Goal: Task Accomplishment & Management: Manage account settings

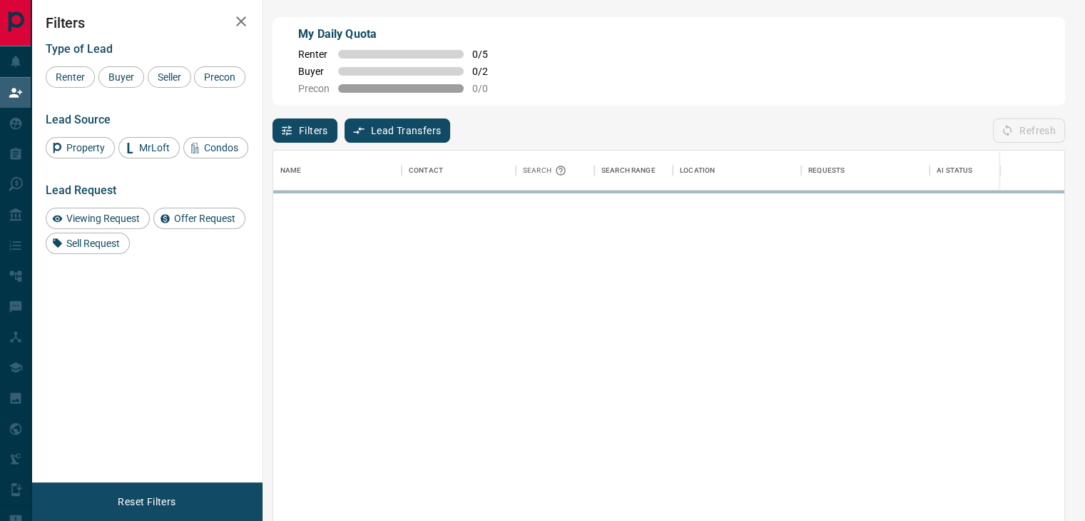
scroll to position [382, 779]
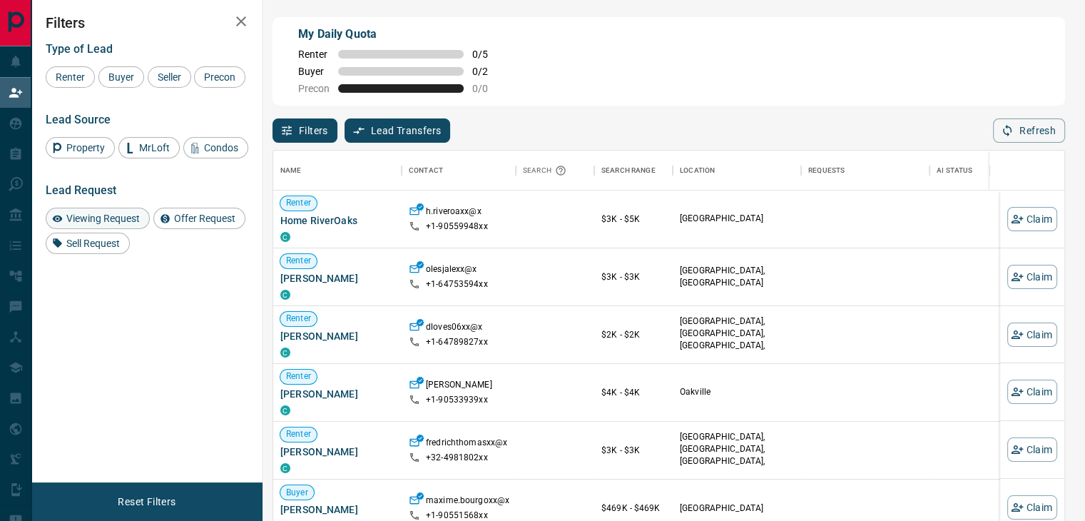
click at [121, 217] on span "Viewing Request" at bounding box center [102, 218] width 83 height 11
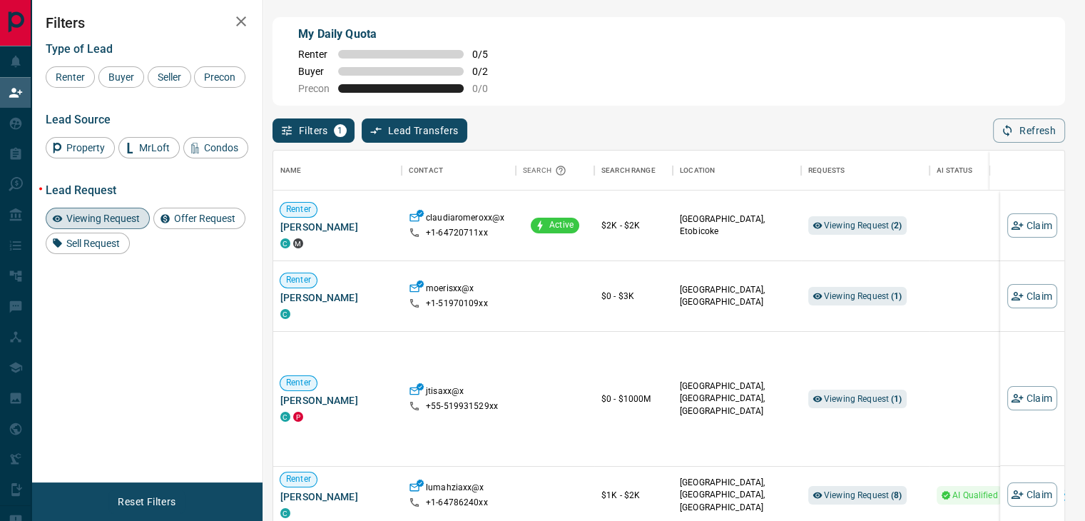
click at [121, 217] on span "Viewing Request" at bounding box center [102, 218] width 83 height 11
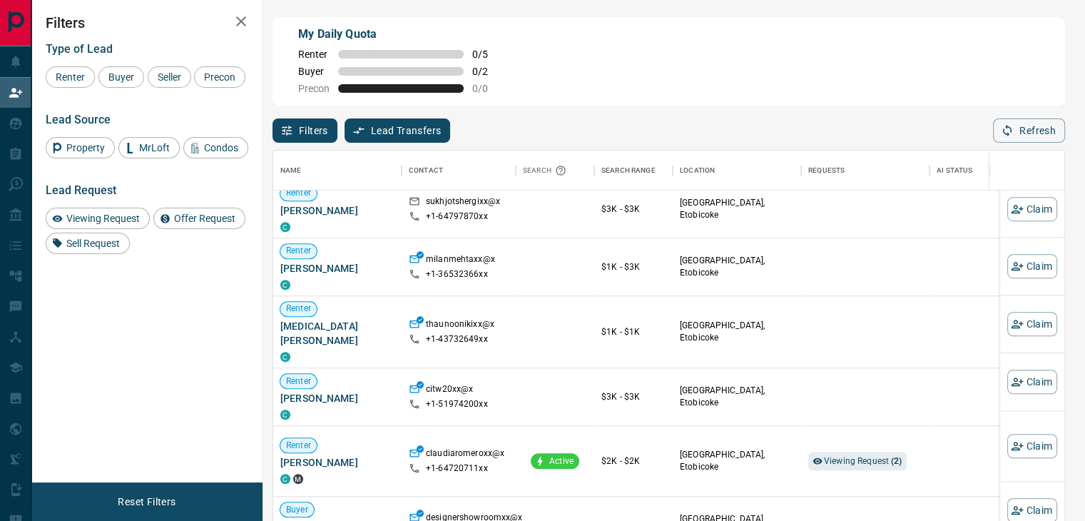
scroll to position [1110, 0]
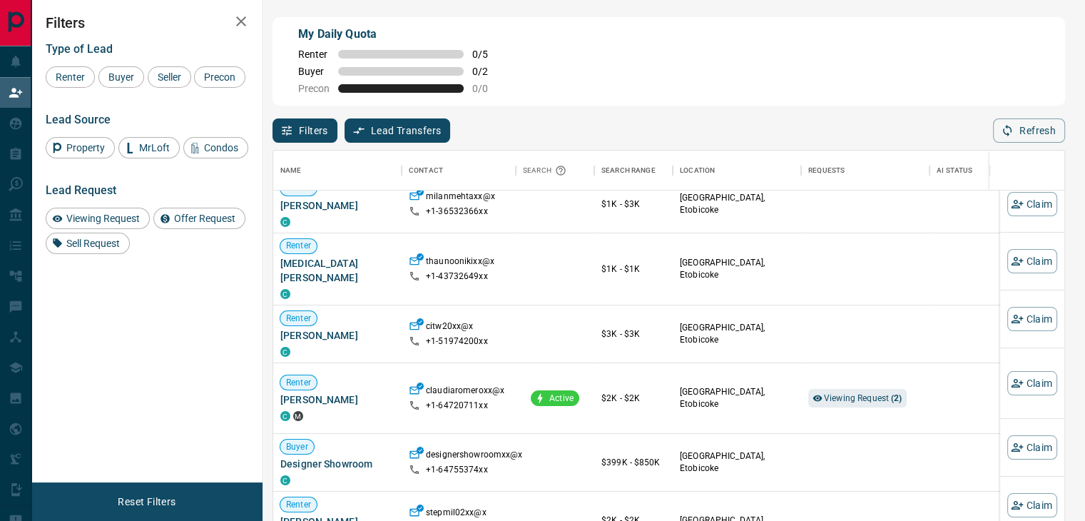
click at [837, 384] on div "Name Contact Search Search Range Location Requests AI Status Recent Opportuniti…" at bounding box center [668, 344] width 792 height 402
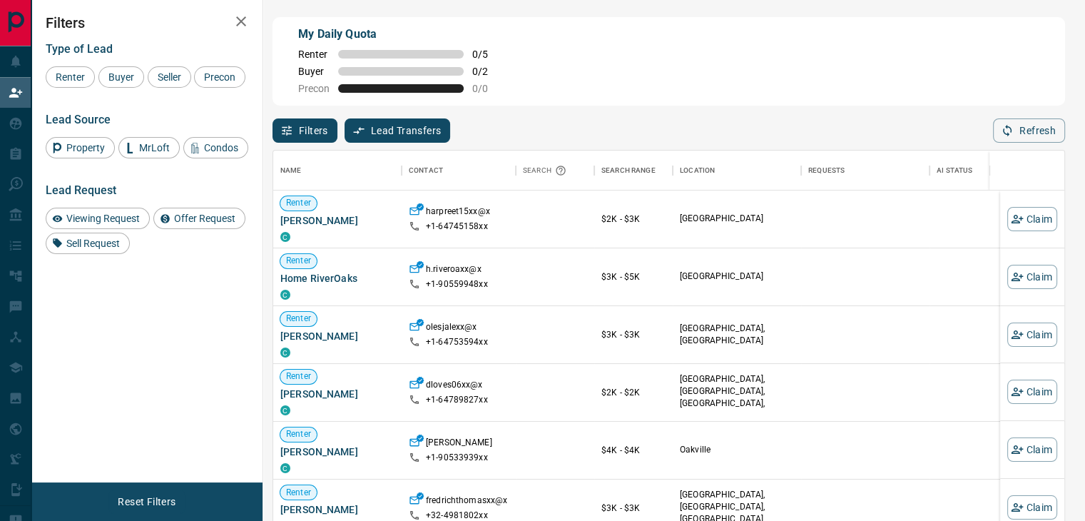
scroll to position [382, 779]
click at [121, 213] on span "Viewing Request" at bounding box center [102, 218] width 83 height 11
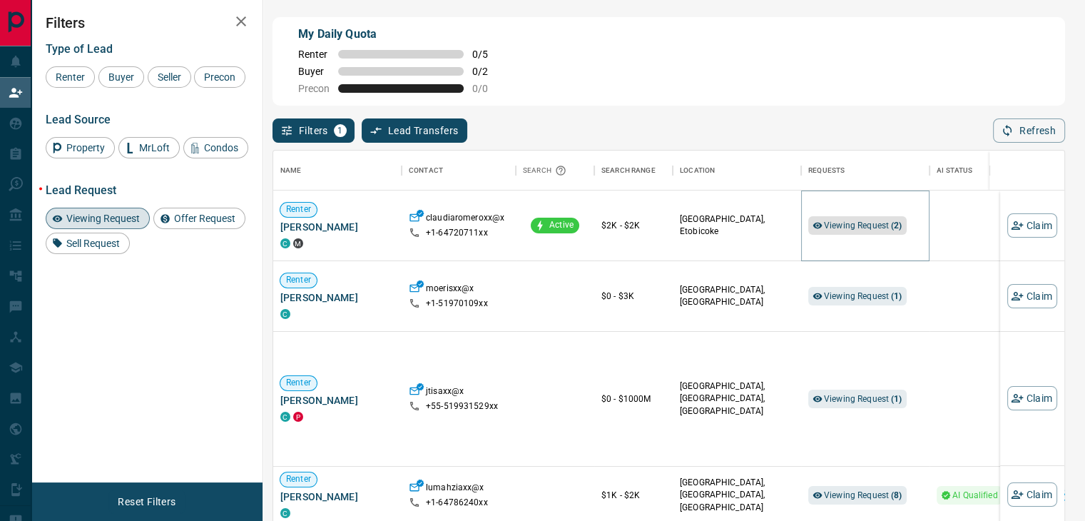
click at [834, 230] on span "Viewing Request ( 2 )" at bounding box center [863, 225] width 78 height 10
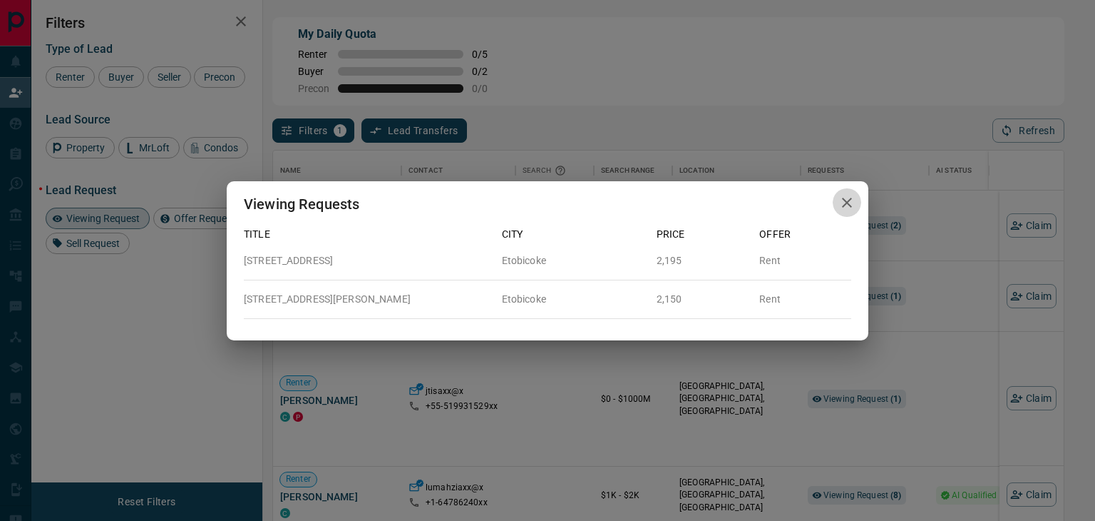
click at [846, 206] on icon "button" at bounding box center [847, 202] width 17 height 17
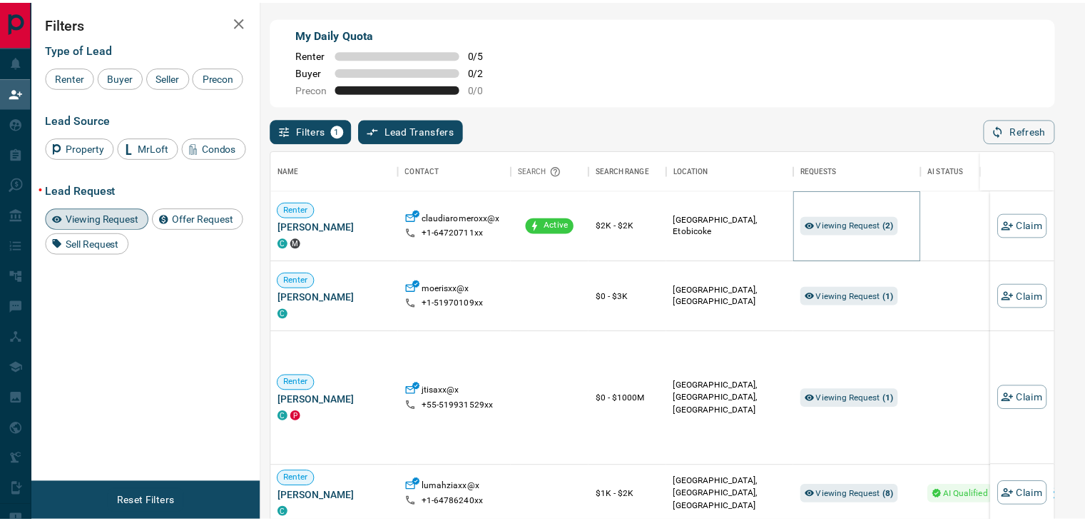
scroll to position [11, 11]
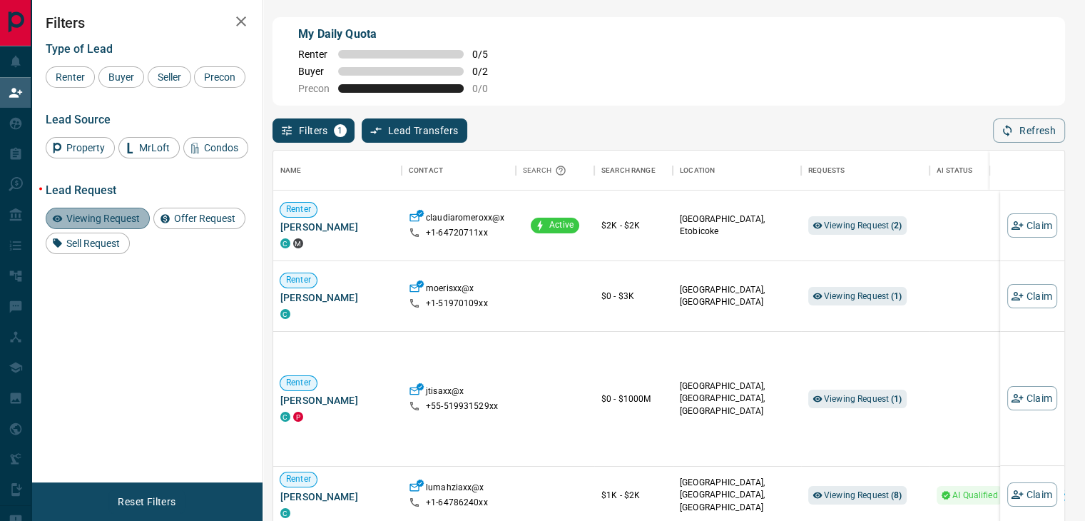
click at [77, 220] on span "Viewing Request" at bounding box center [102, 218] width 83 height 11
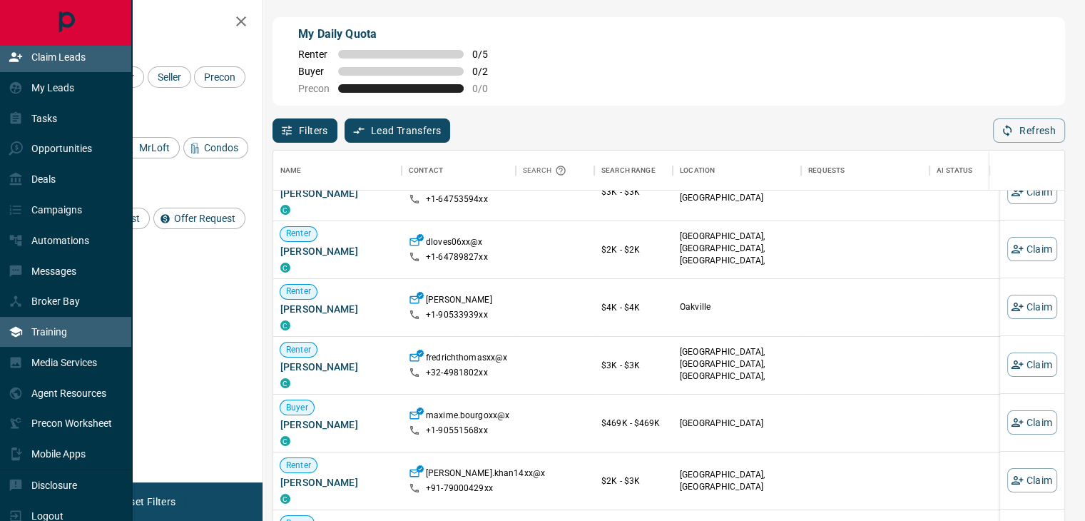
scroll to position [55, 0]
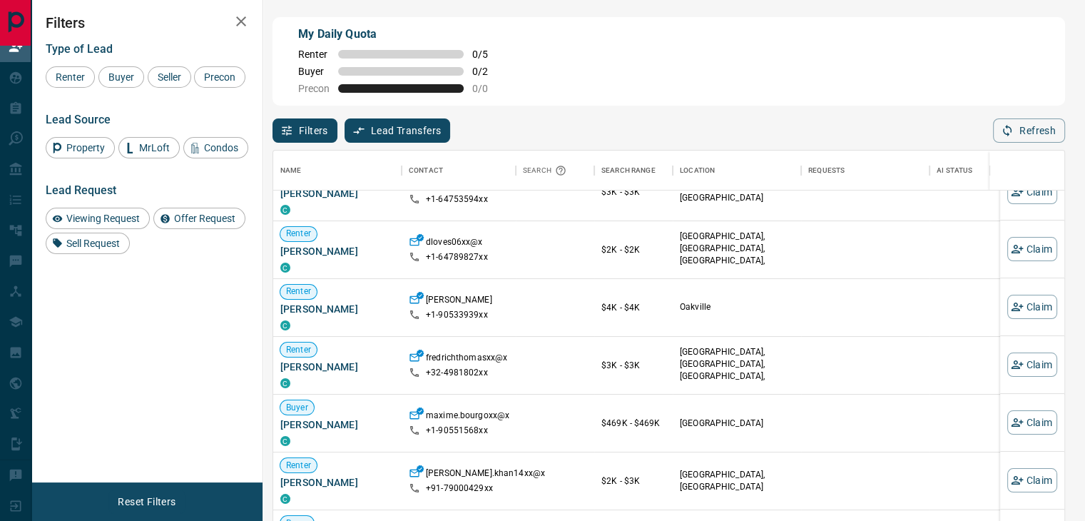
click at [1017, 123] on div "Refresh" at bounding box center [1029, 130] width 72 height 24
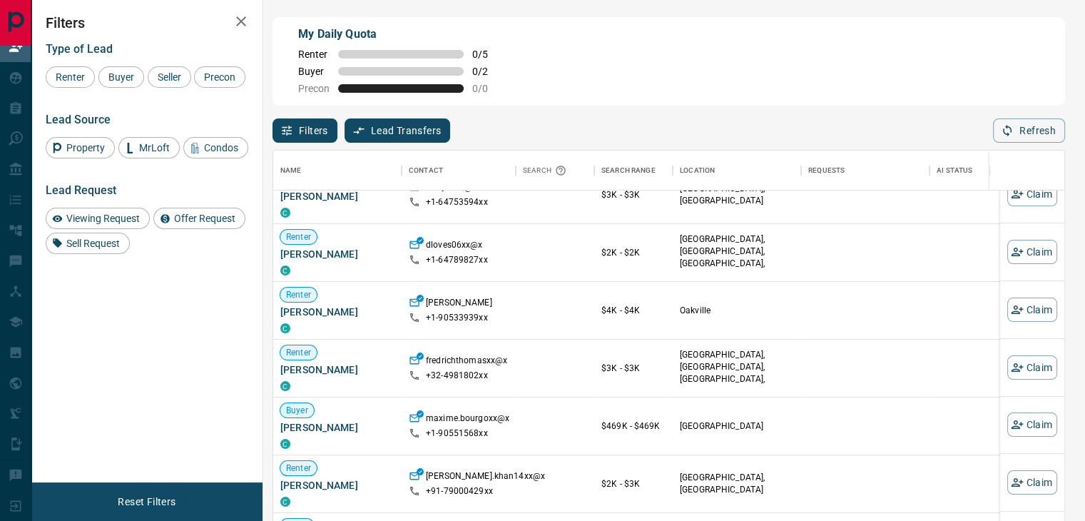
scroll to position [285, 0]
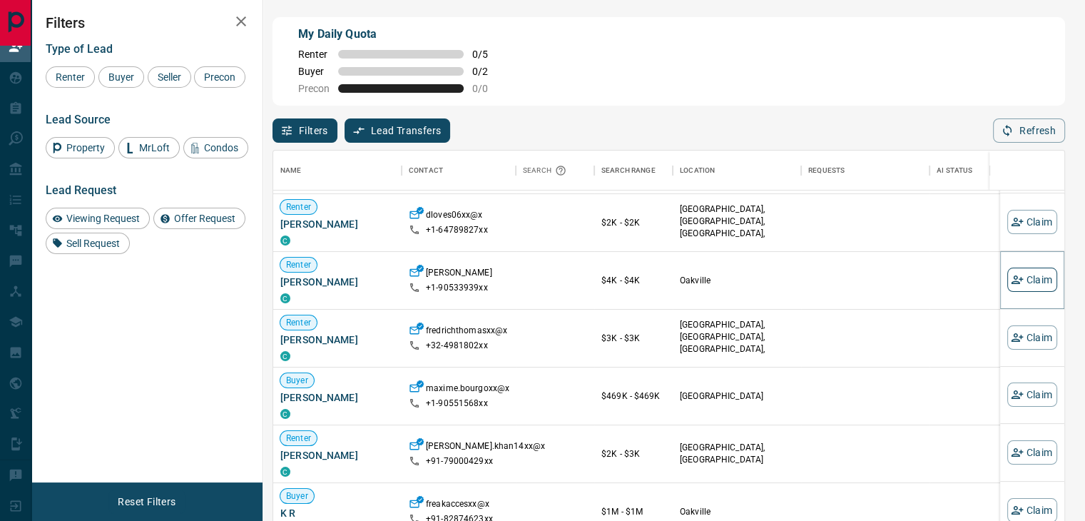
click at [1021, 279] on button "Claim" at bounding box center [1032, 279] width 50 height 24
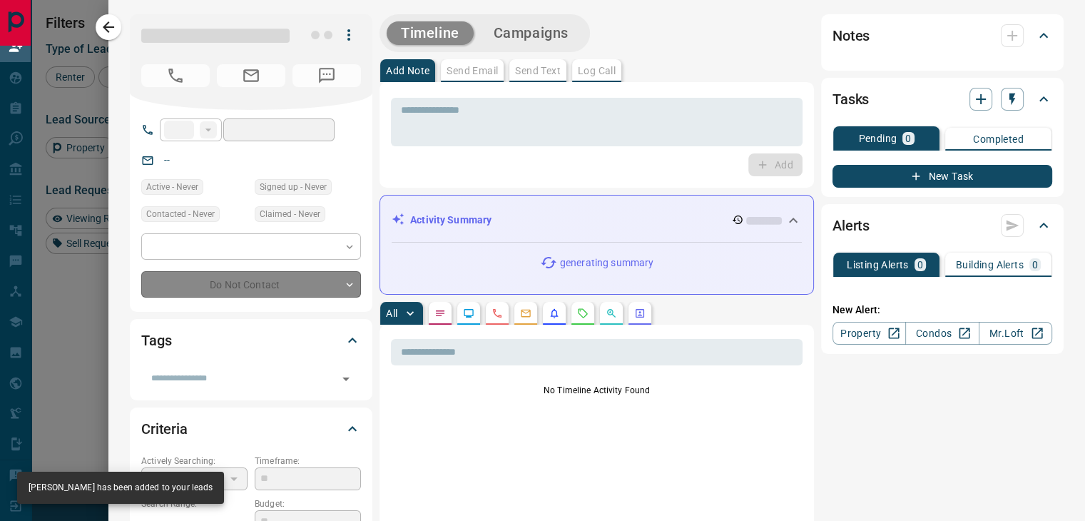
type input "**"
type input "**********"
type input "**"
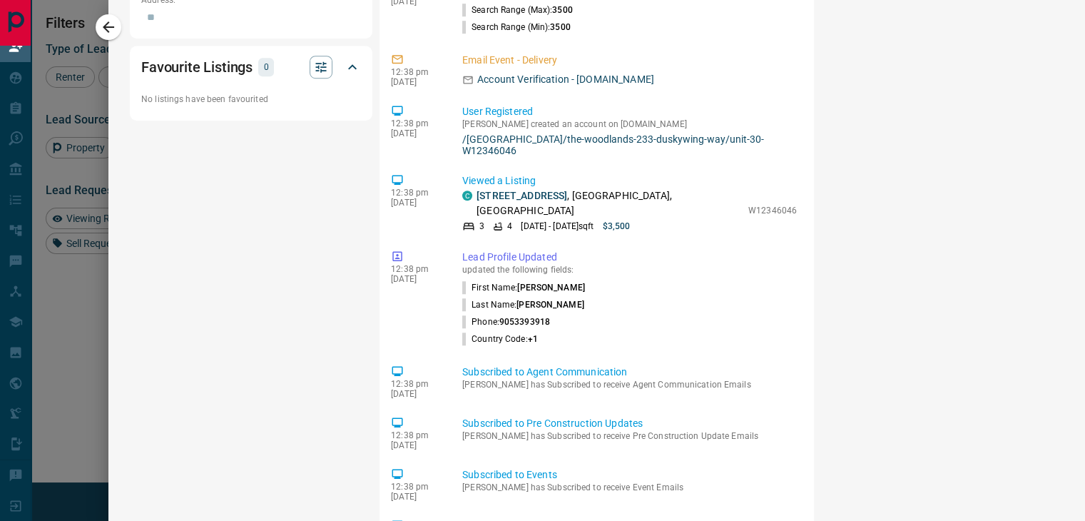
scroll to position [1070, 0]
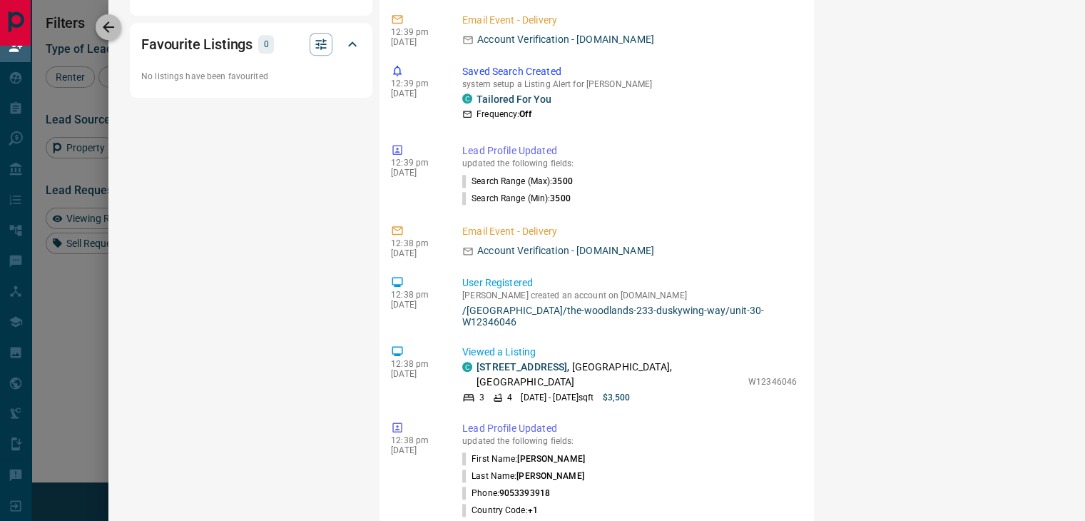
click at [108, 19] on icon "button" at bounding box center [108, 27] width 17 height 17
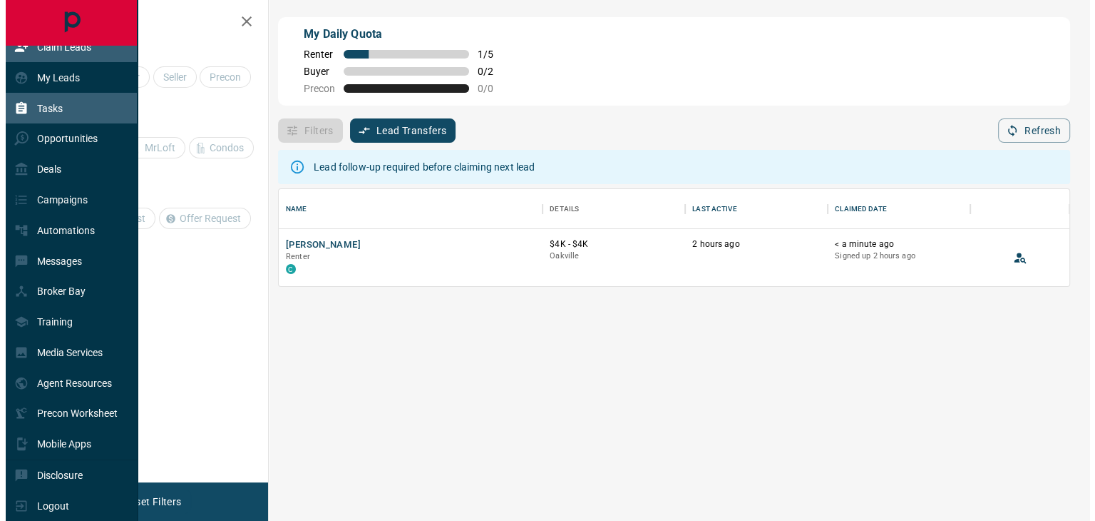
scroll to position [86, 779]
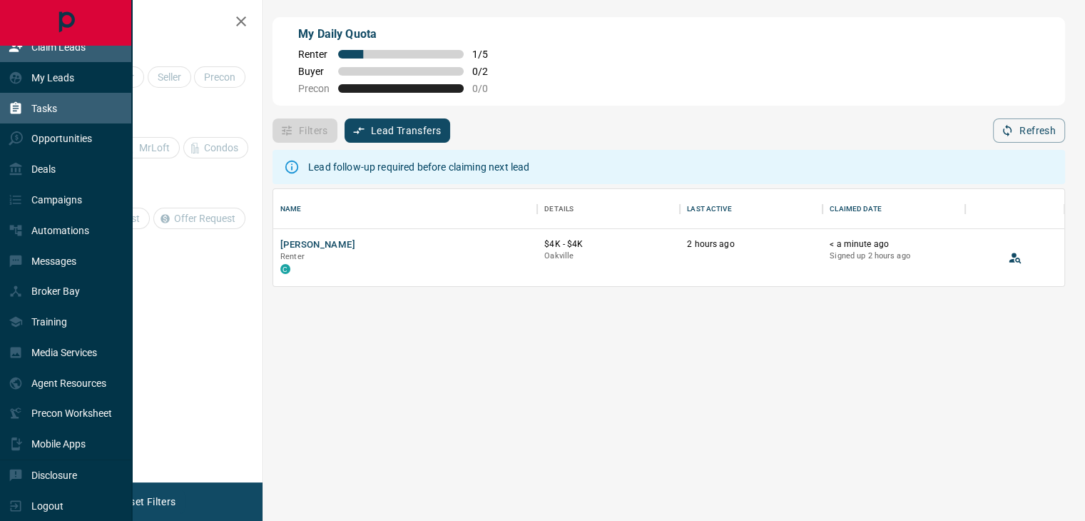
click at [43, 103] on p "Tasks" at bounding box center [44, 108] width 26 height 11
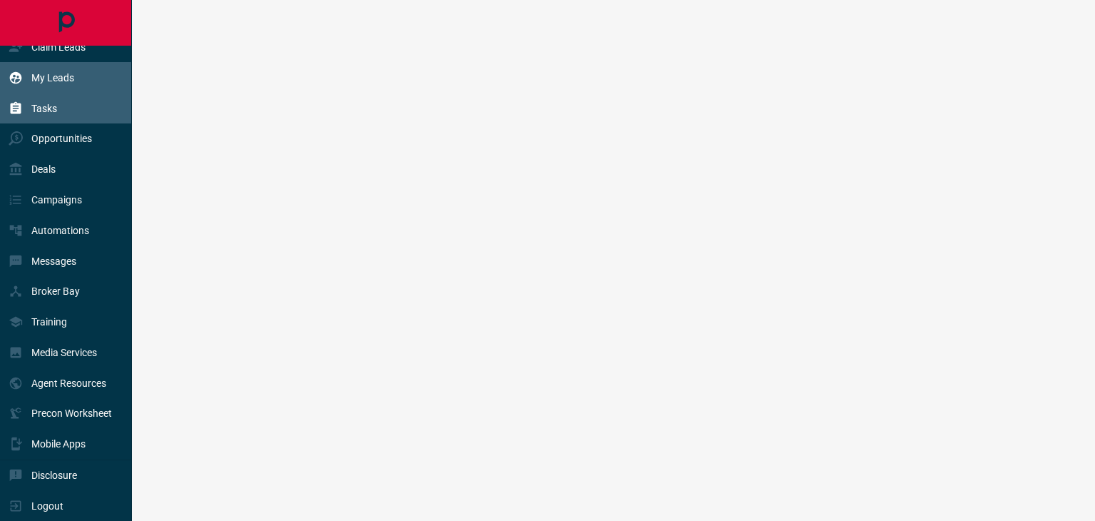
drag, startPoint x: 56, startPoint y: 67, endPoint x: 66, endPoint y: 66, distance: 9.3
click at [57, 72] on p "My Leads" at bounding box center [52, 77] width 43 height 11
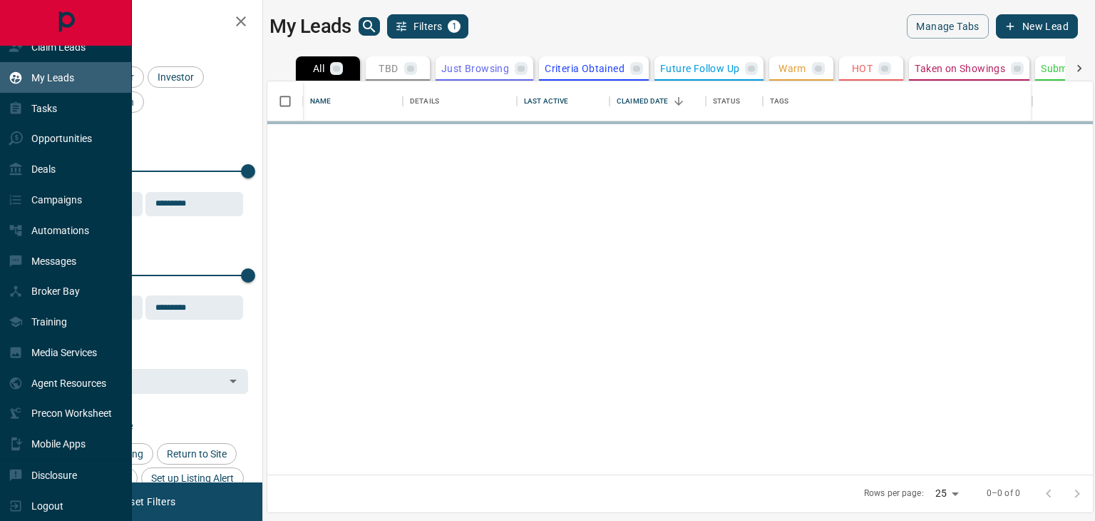
scroll to position [382, 815]
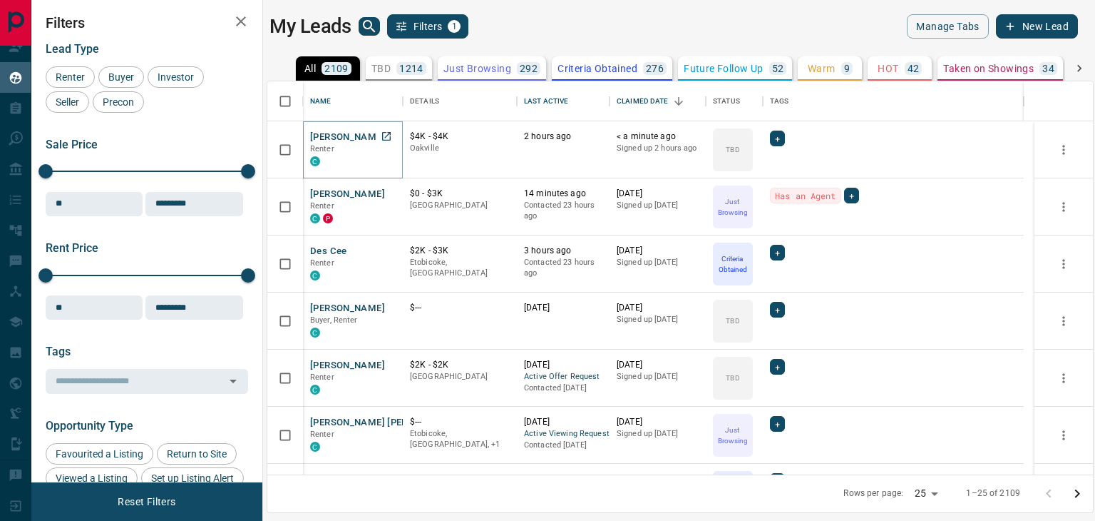
click at [343, 140] on button "[PERSON_NAME]" at bounding box center [347, 138] width 75 height 14
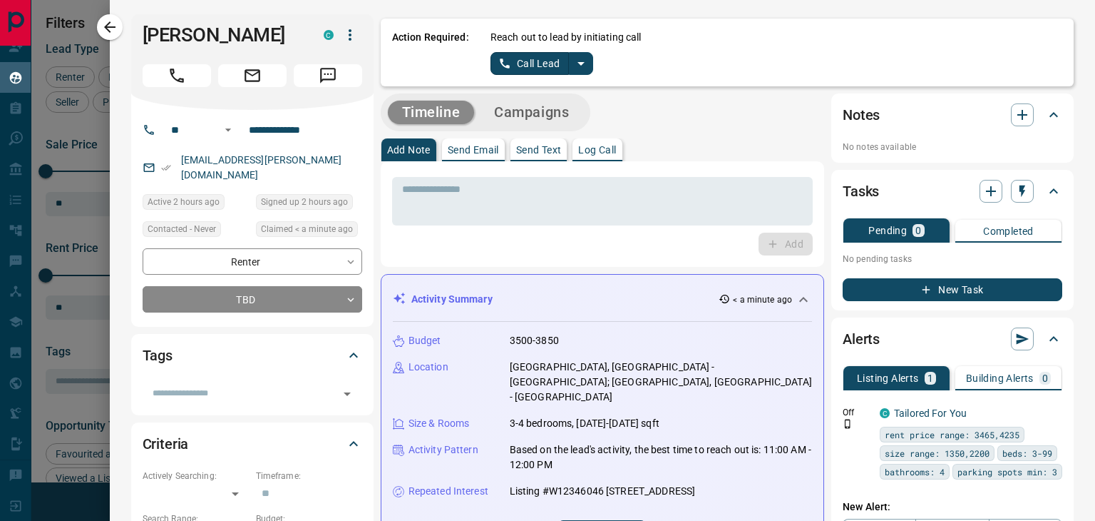
click at [580, 63] on icon "split button" at bounding box center [581, 64] width 7 height 4
click at [551, 112] on li "Log Manual Call" at bounding box center [541, 112] width 87 height 21
click at [546, 66] on button "Log Manual Call" at bounding box center [538, 63] width 94 height 23
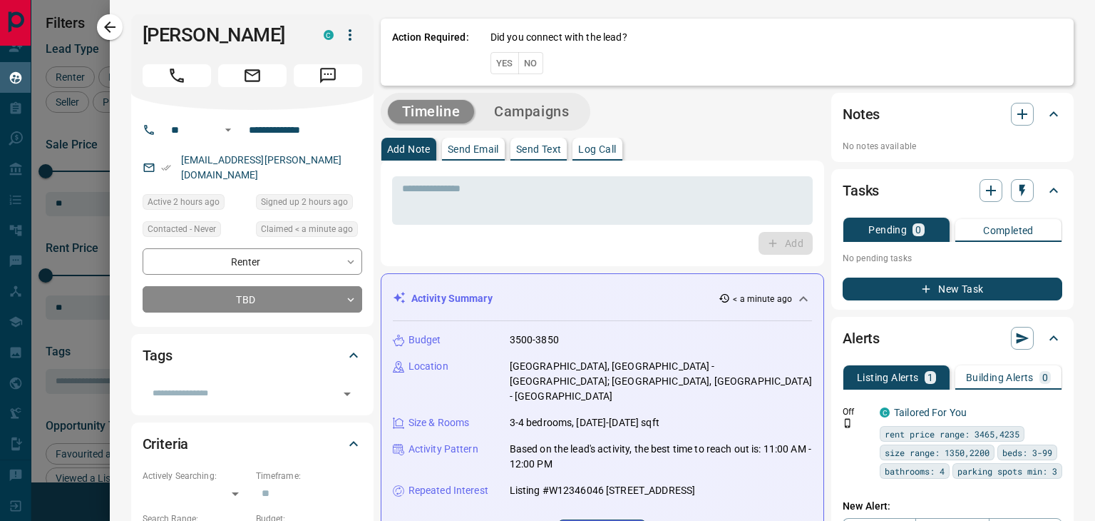
click at [531, 61] on button "No" at bounding box center [530, 63] width 25 height 22
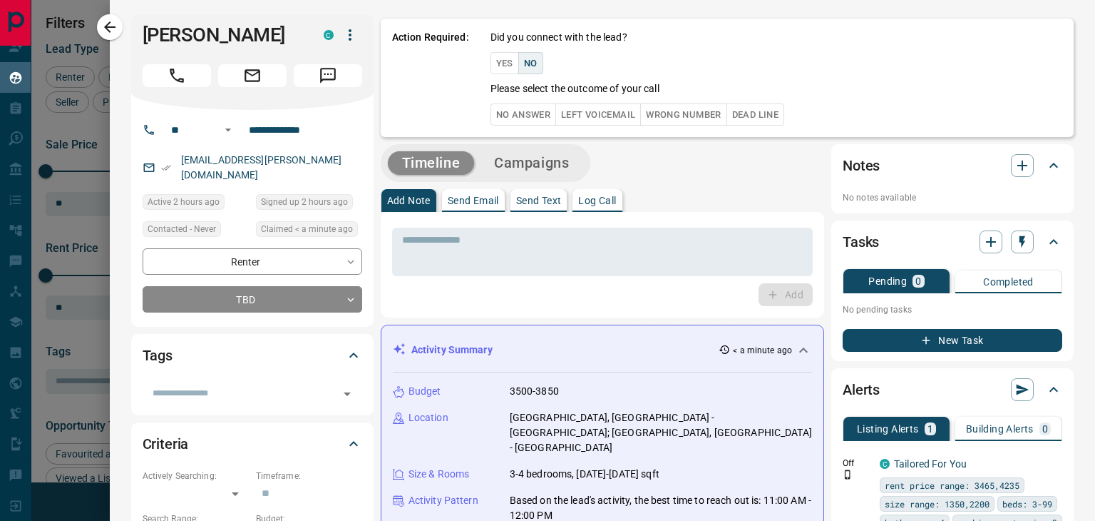
click at [524, 125] on button "No Answer" at bounding box center [524, 114] width 66 height 22
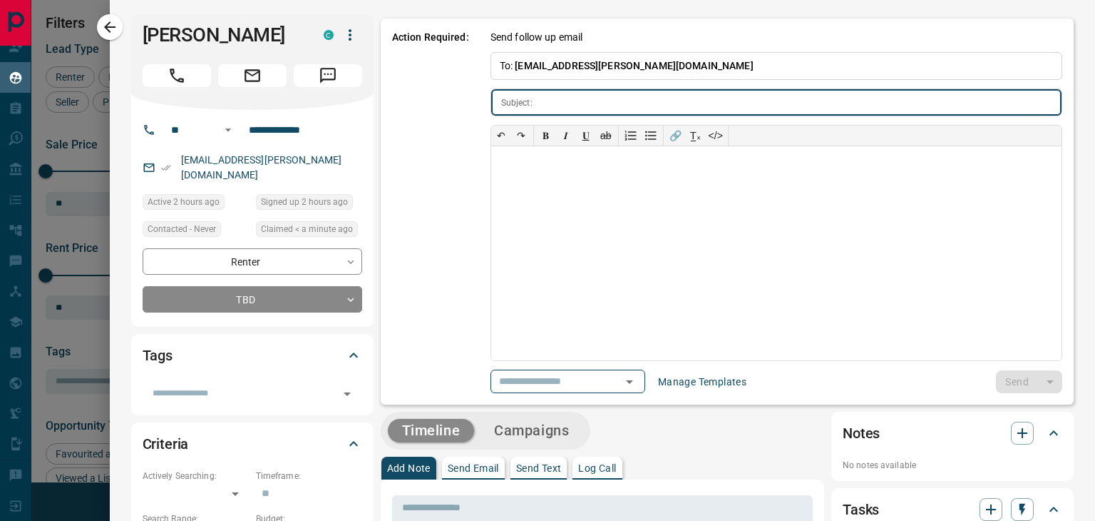
type input "**********"
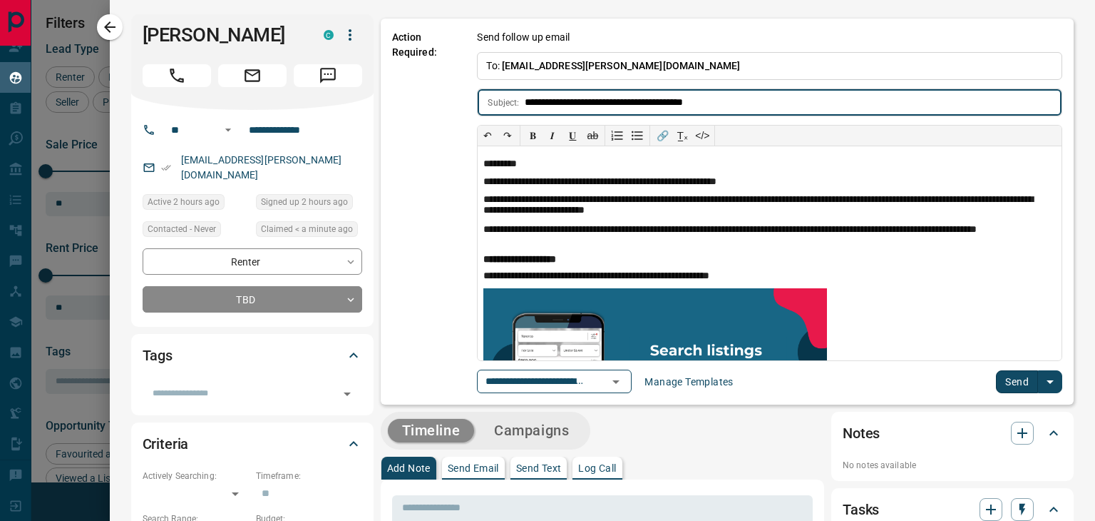
click at [1001, 382] on button "Send" at bounding box center [1017, 381] width 42 height 23
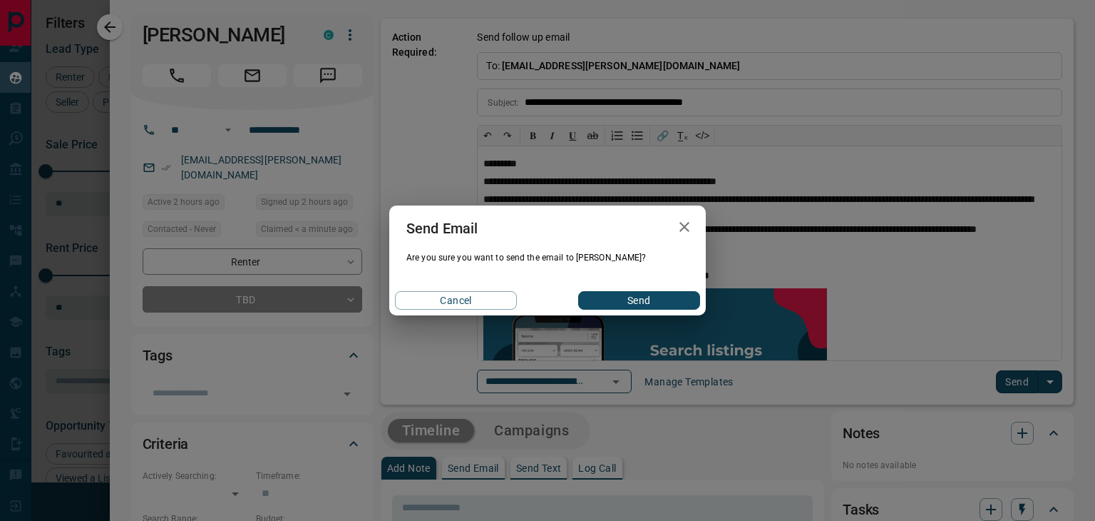
click at [653, 303] on button "Send" at bounding box center [639, 300] width 122 height 19
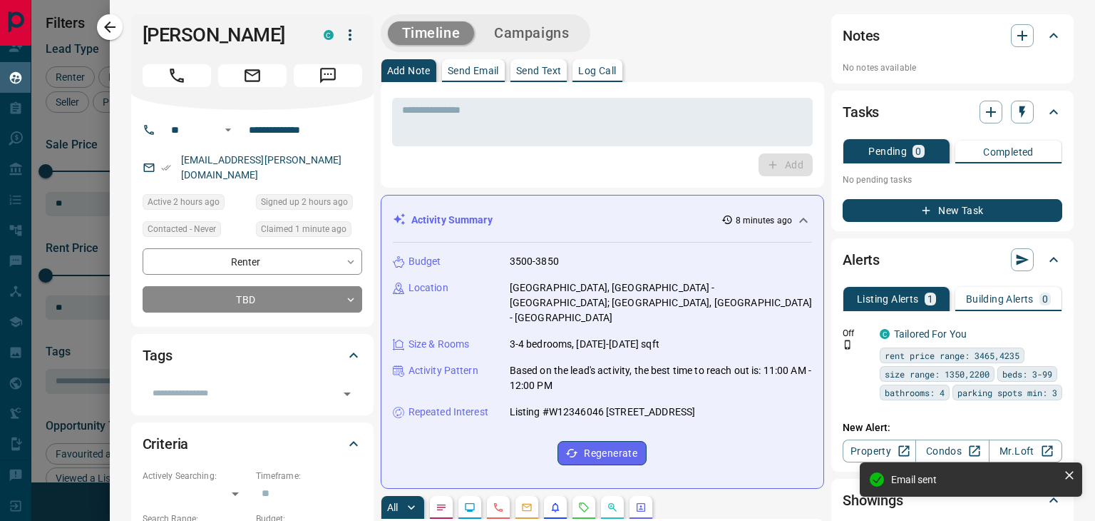
click at [111, 29] on icon "button" at bounding box center [109, 27] width 17 height 17
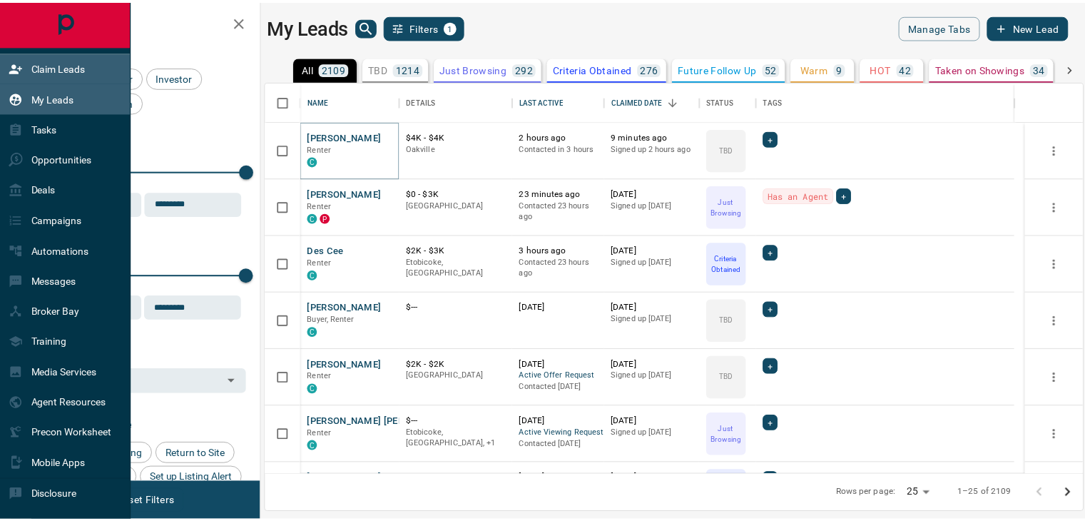
scroll to position [0, 0]
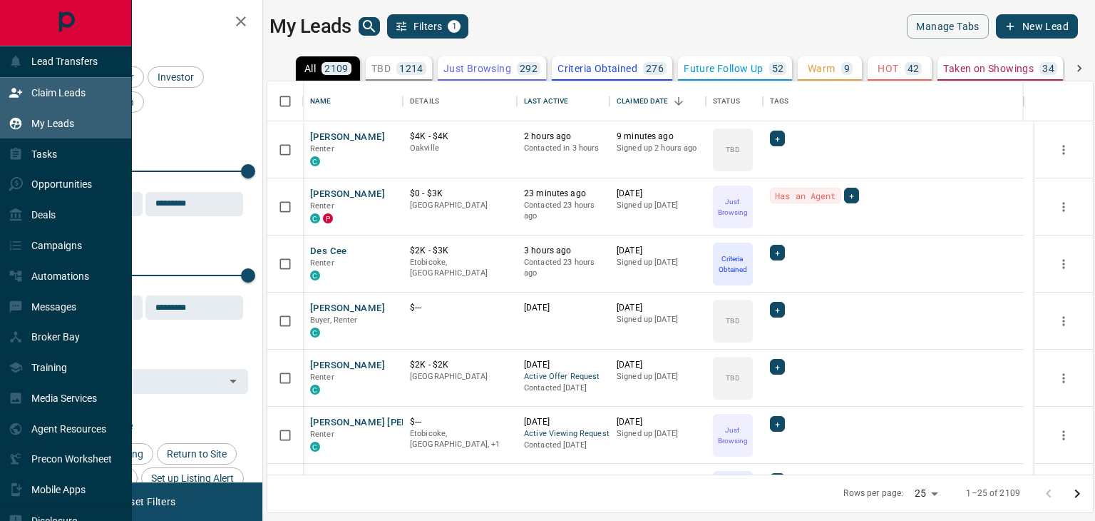
click at [54, 90] on p "Claim Leads" at bounding box center [58, 92] width 54 height 11
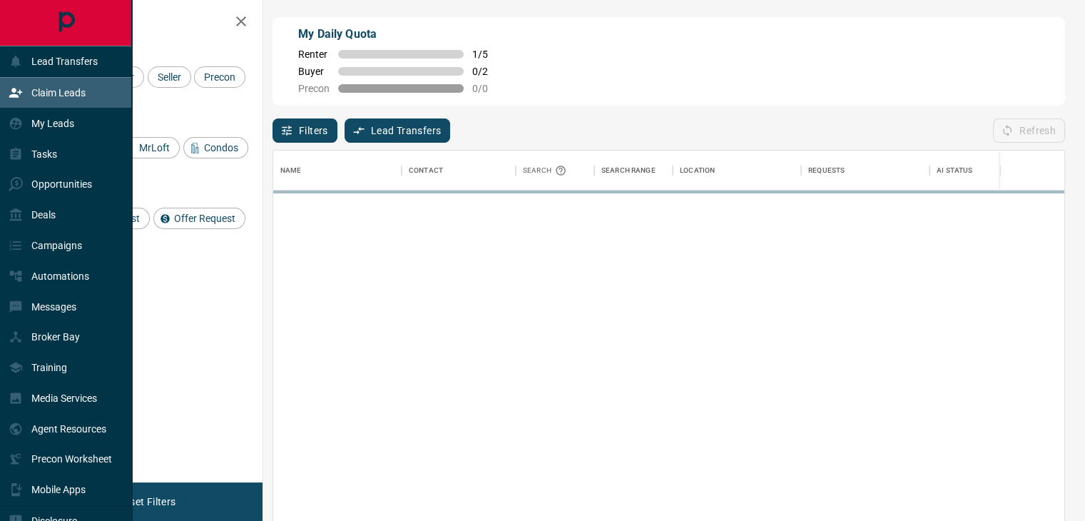
scroll to position [382, 779]
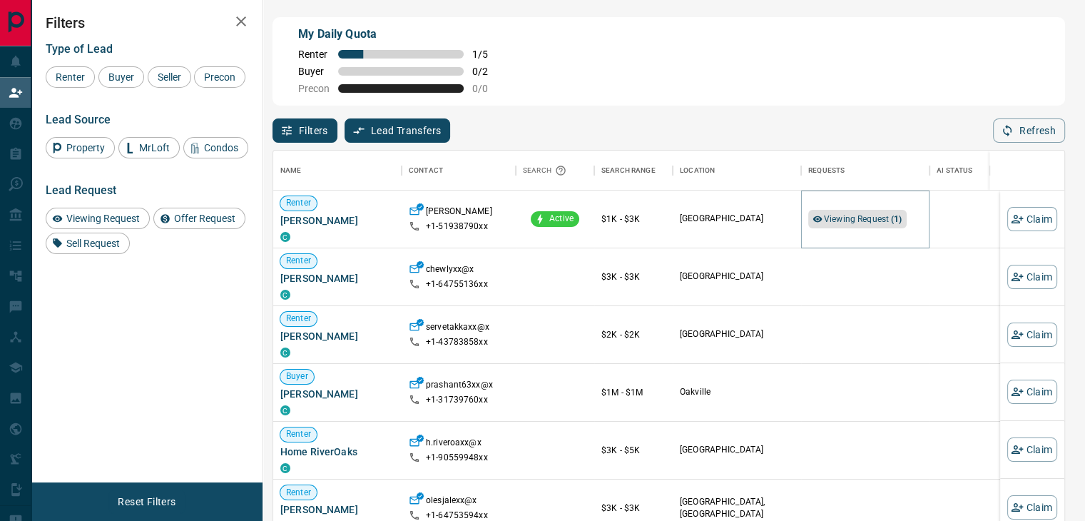
click at [844, 224] on span "Viewing Request ( 1 )" at bounding box center [863, 219] width 78 height 10
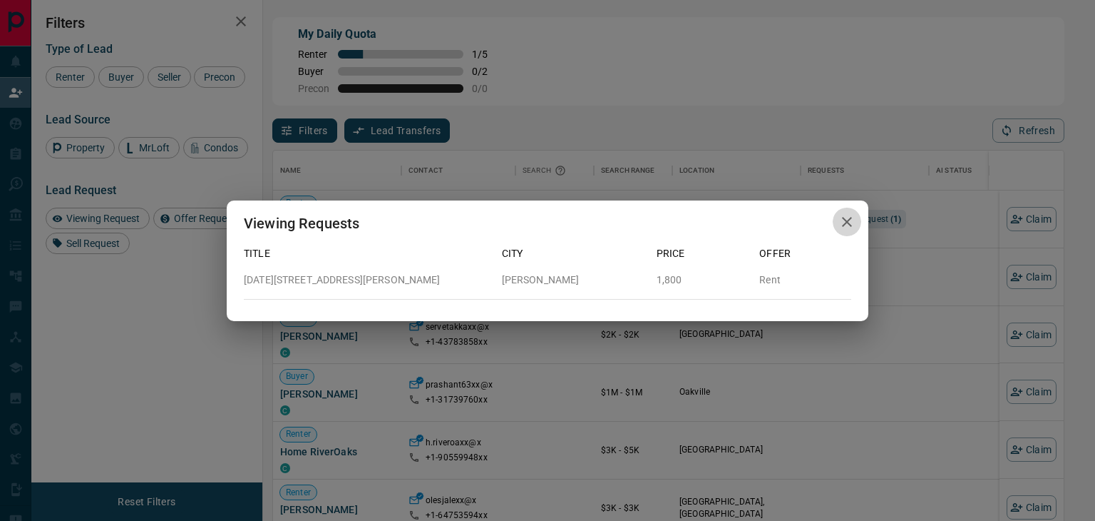
click at [845, 223] on icon "button" at bounding box center [847, 222] width 10 height 10
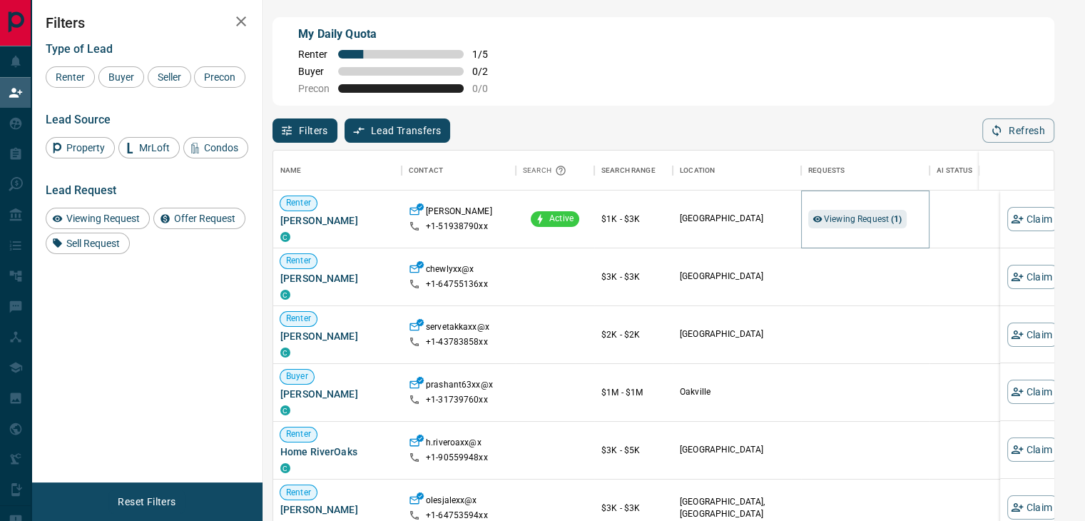
scroll to position [11, 11]
click at [1011, 123] on div "Refresh" at bounding box center [1029, 130] width 72 height 24
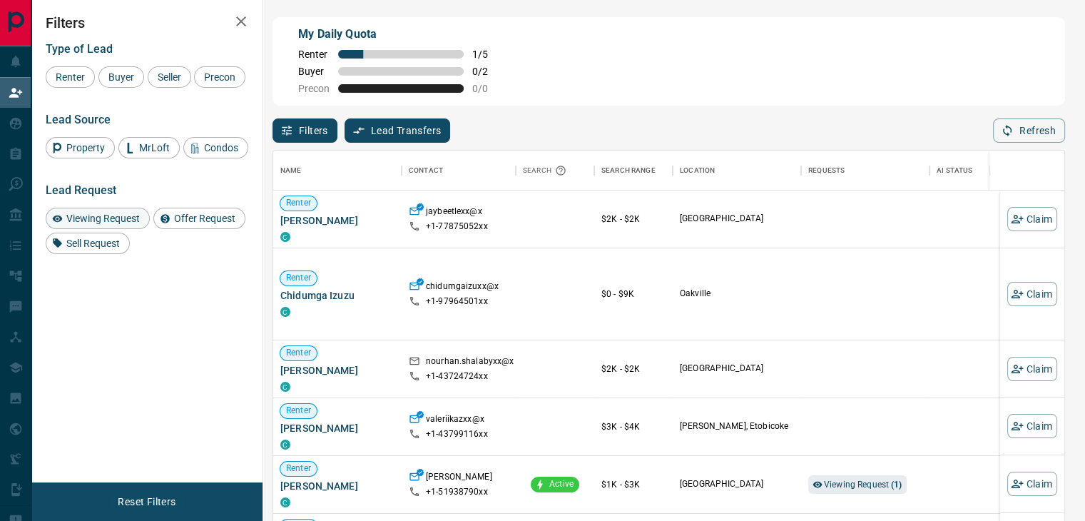
scroll to position [382, 779]
click at [876, 481] on span "Viewing Request ( 1 )" at bounding box center [863, 484] width 78 height 10
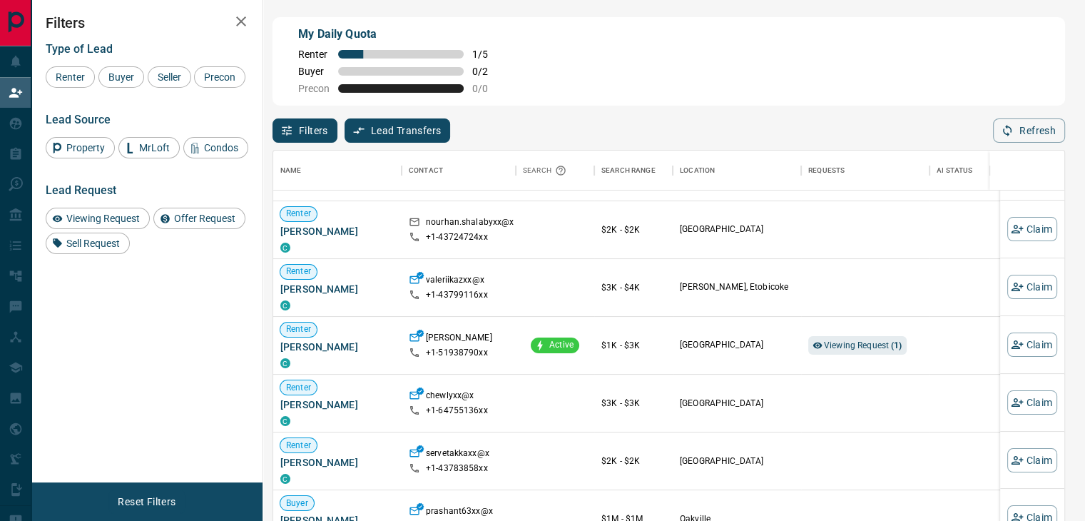
scroll to position [214, 0]
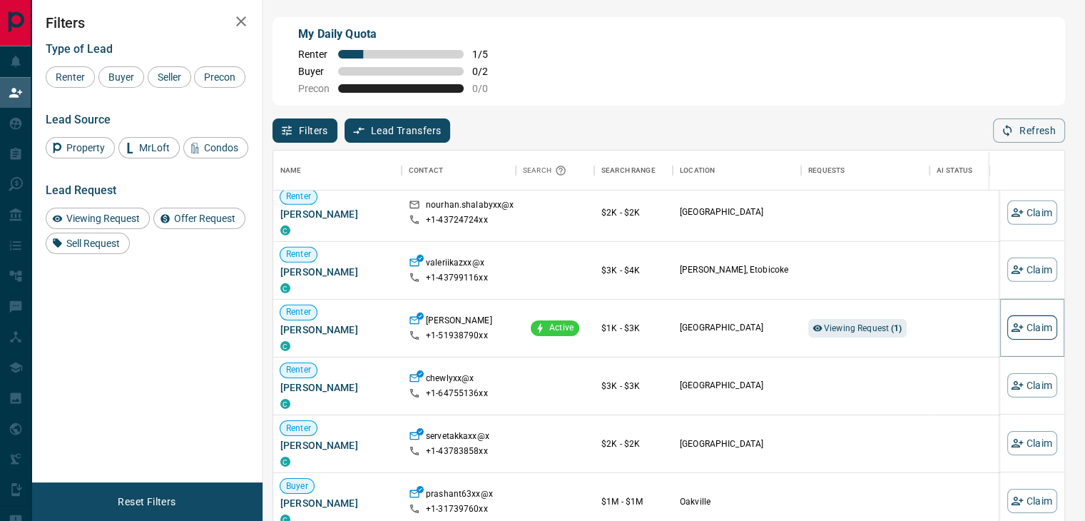
click at [1011, 329] on icon "button" at bounding box center [1017, 327] width 13 height 13
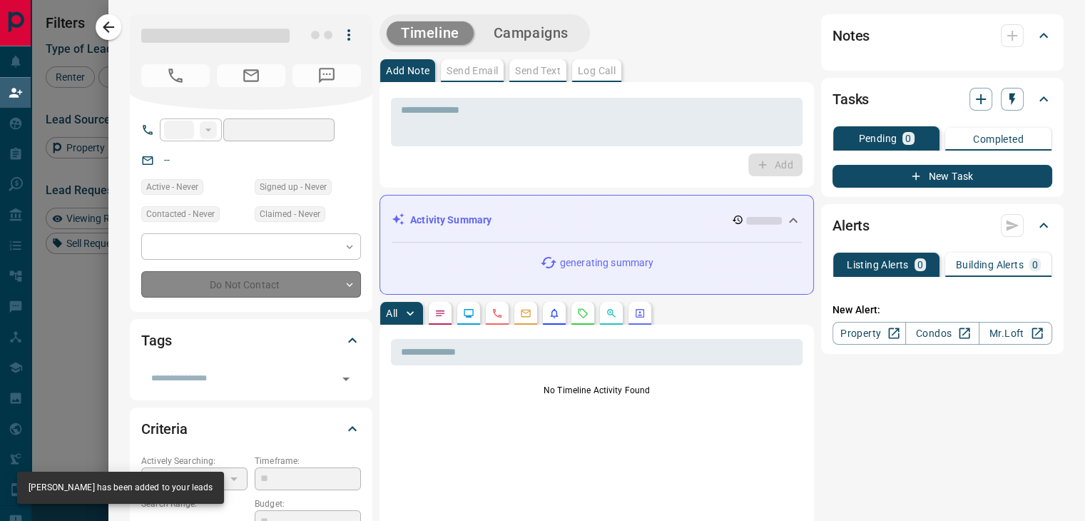
type input "**"
type input "**********"
type input "**"
type input "*"
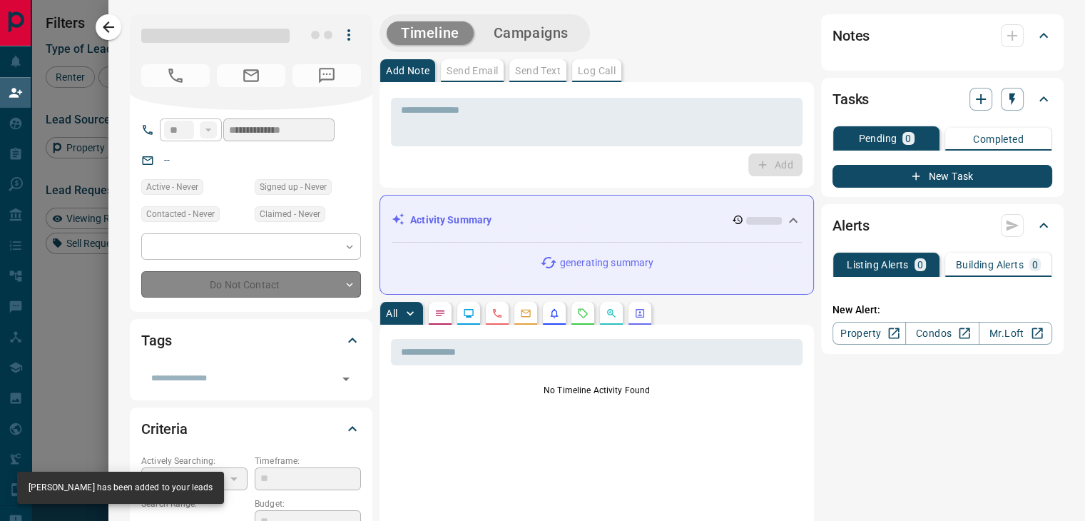
type input "**********"
type input "*******"
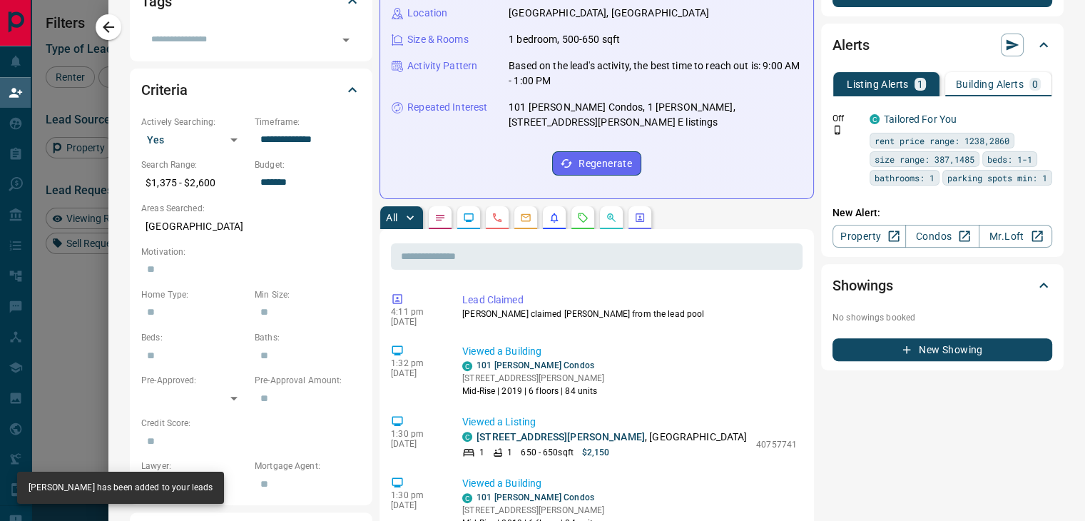
scroll to position [357, 0]
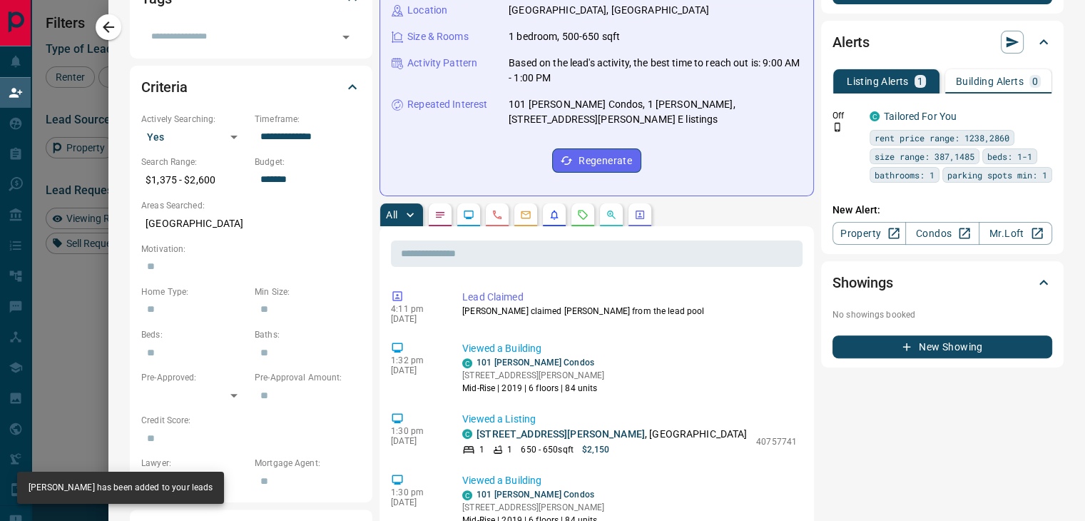
click at [580, 211] on circle "Requests" at bounding box center [580, 211] width 1 height 1
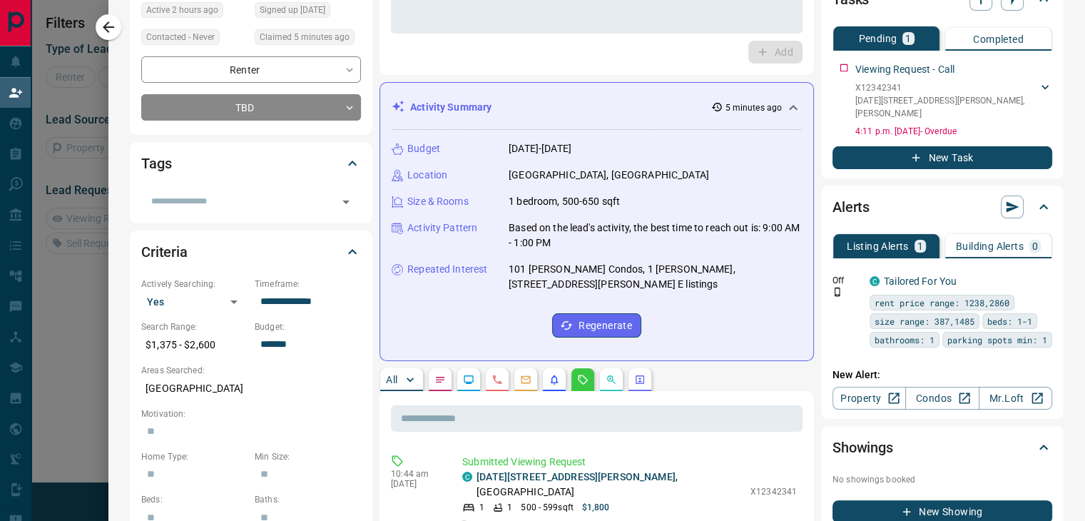
scroll to position [0, 0]
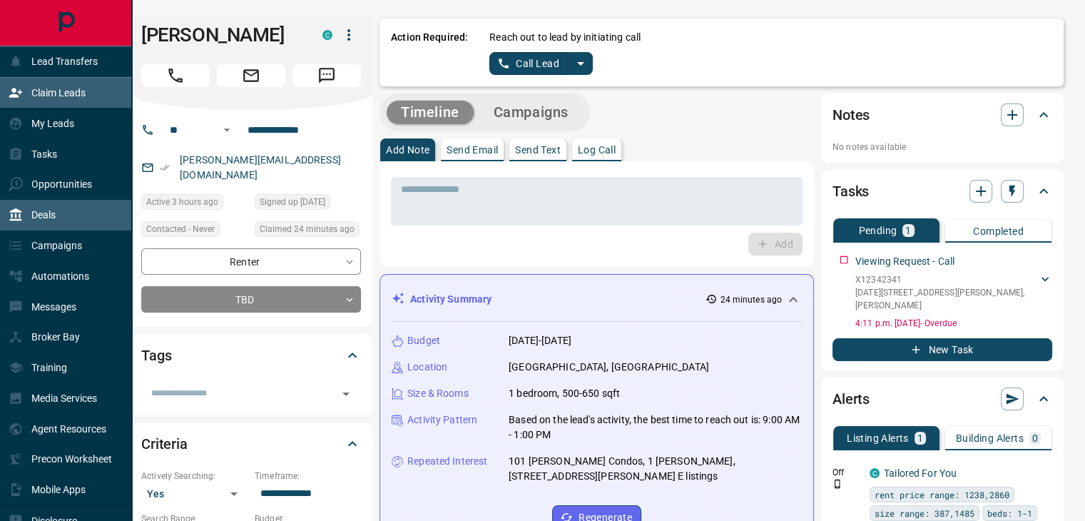
click at [44, 218] on p "Deals" at bounding box center [43, 214] width 24 height 11
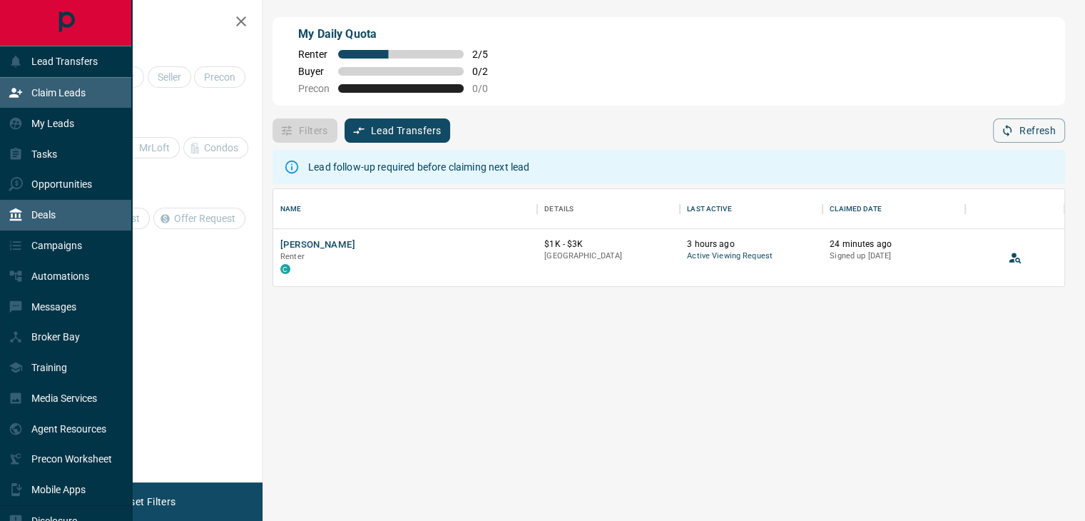
click at [51, 216] on p "Deals" at bounding box center [43, 214] width 24 height 11
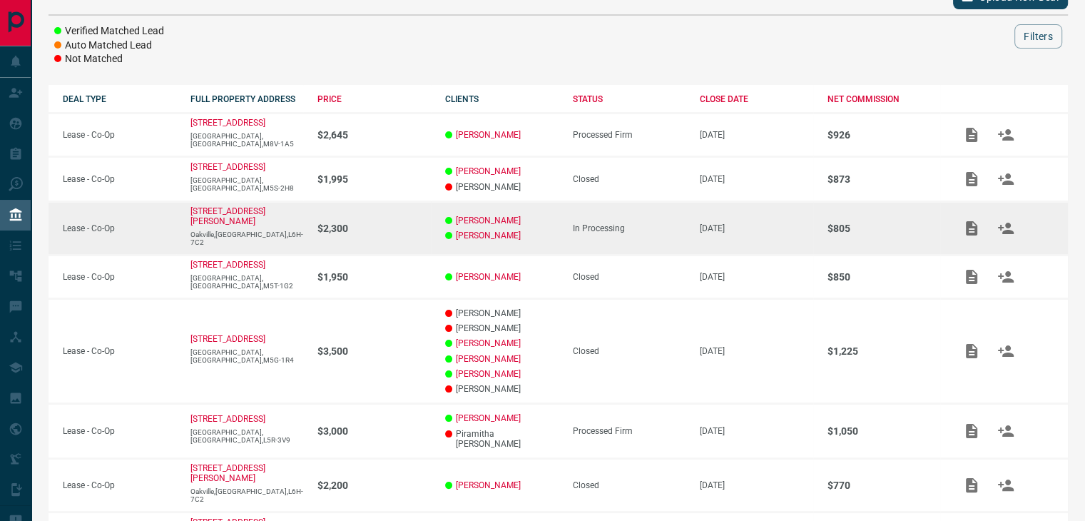
scroll to position [214, 0]
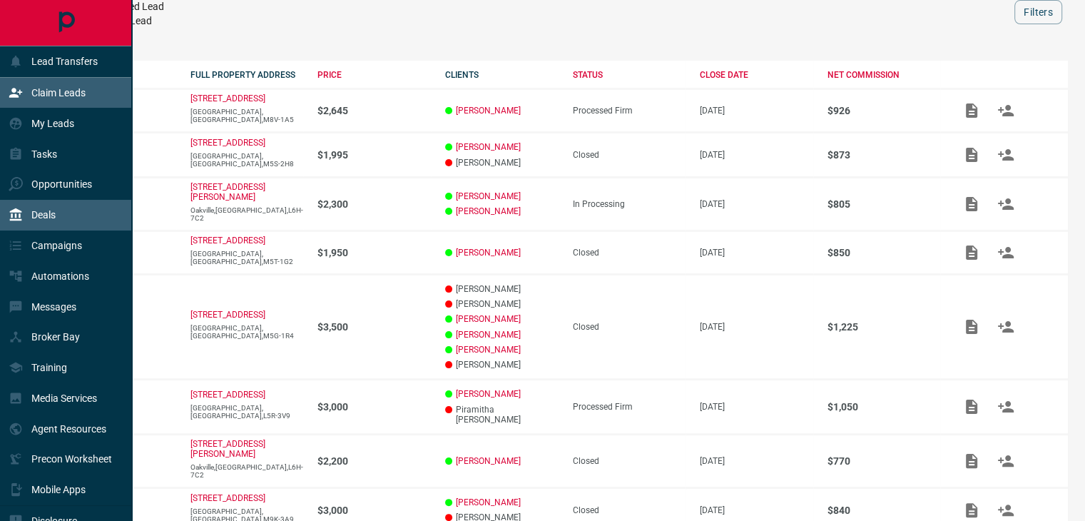
click at [38, 86] on div "Claim Leads" at bounding box center [47, 93] width 77 height 24
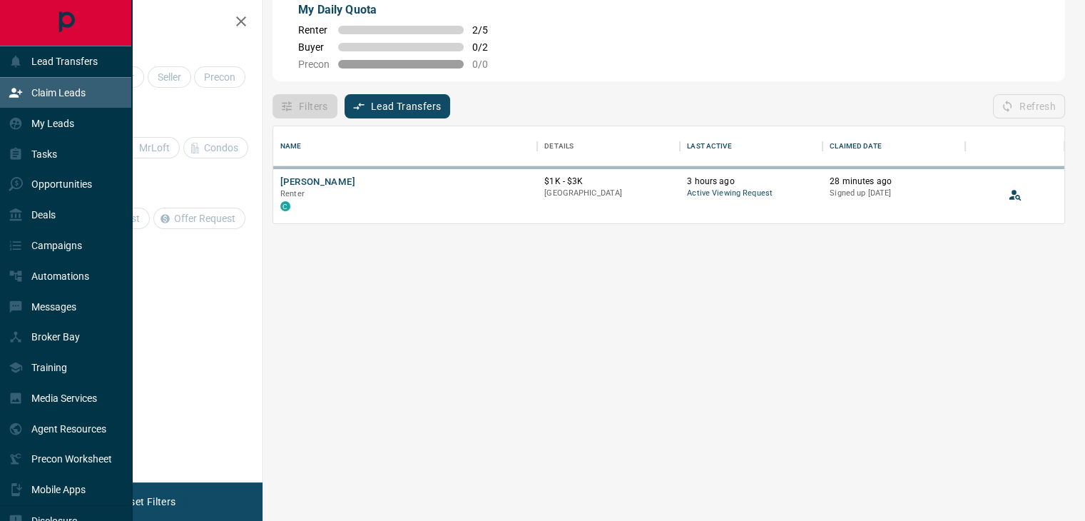
scroll to position [86, 779]
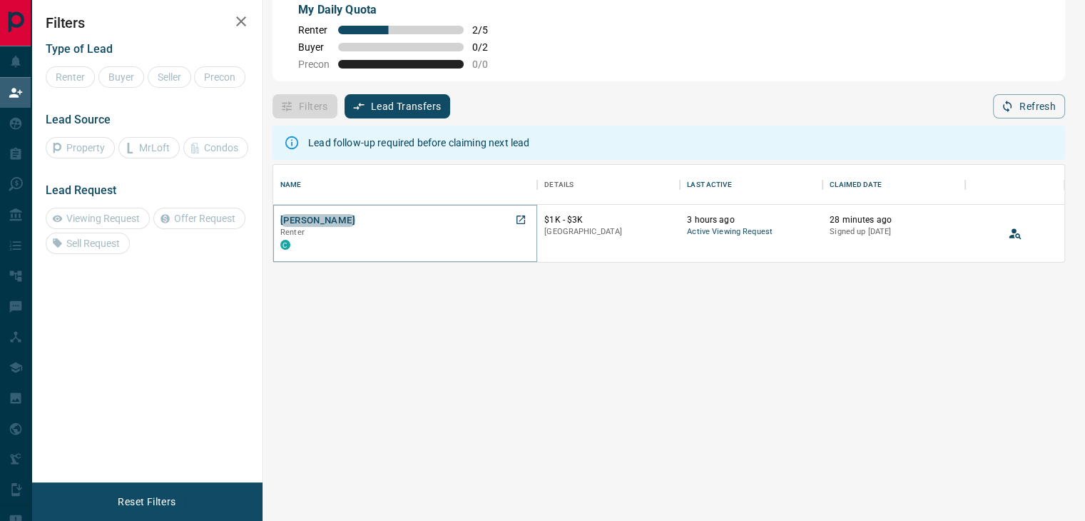
click at [321, 222] on button "[PERSON_NAME]" at bounding box center [317, 221] width 75 height 14
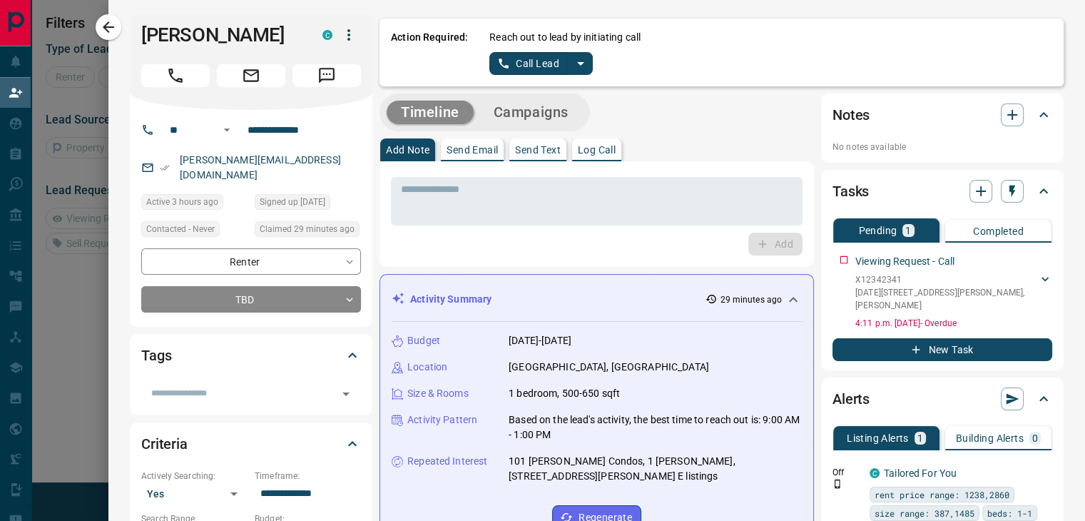
click at [577, 63] on icon "split button" at bounding box center [580, 64] width 7 height 4
click at [536, 111] on li "Log Manual Call" at bounding box center [540, 112] width 87 height 21
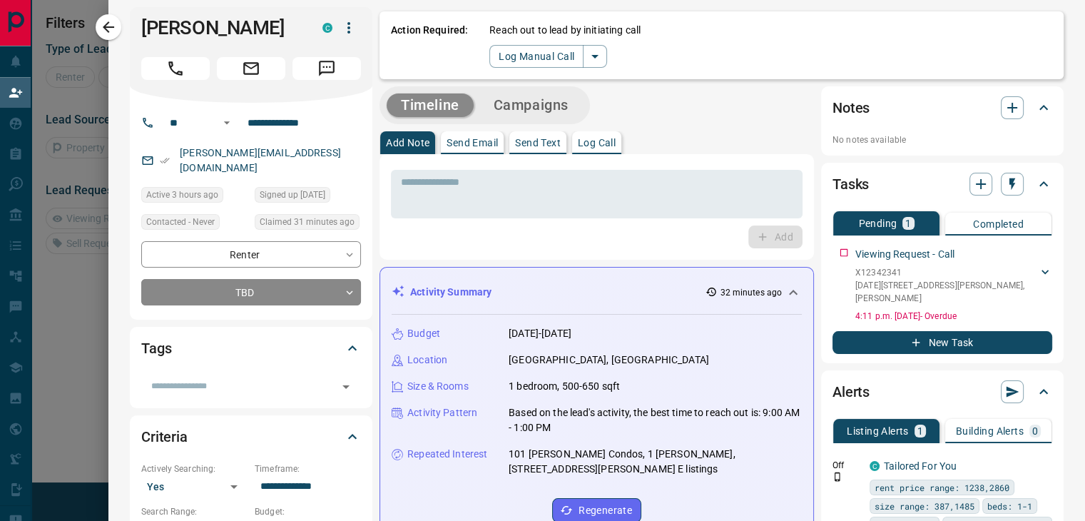
scroll to position [0, 0]
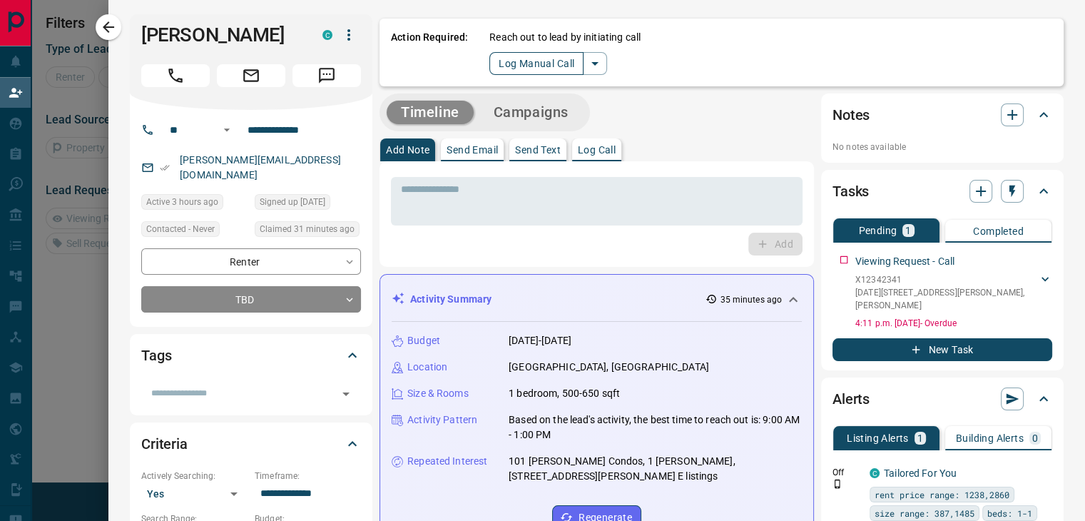
click at [500, 59] on button "Log Manual Call" at bounding box center [536, 63] width 94 height 23
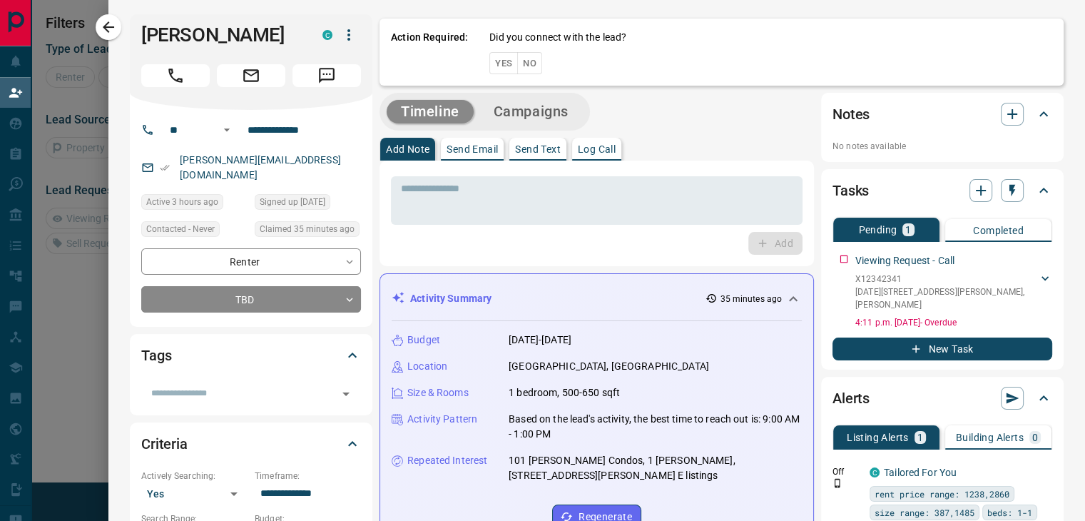
click at [493, 69] on button "Yes" at bounding box center [503, 63] width 29 height 22
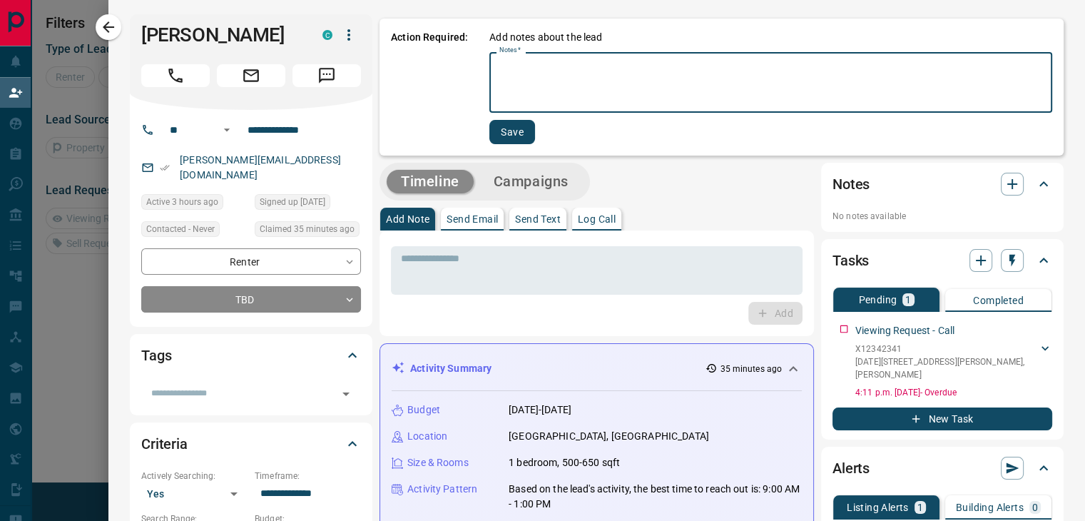
click at [508, 74] on textarea "Notes   *" at bounding box center [770, 82] width 543 height 48
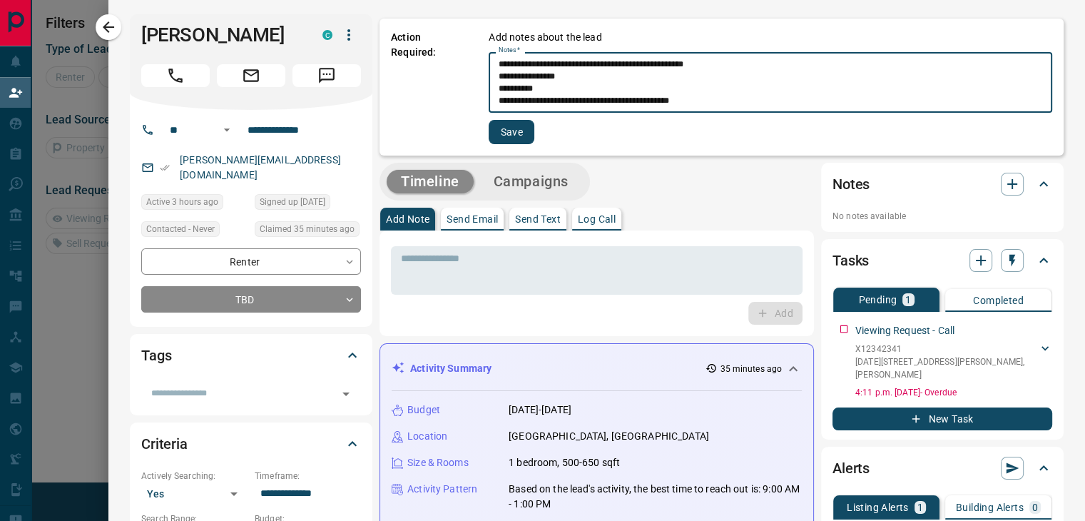
type textarea "**********"
click at [503, 129] on button "Save" at bounding box center [511, 132] width 46 height 24
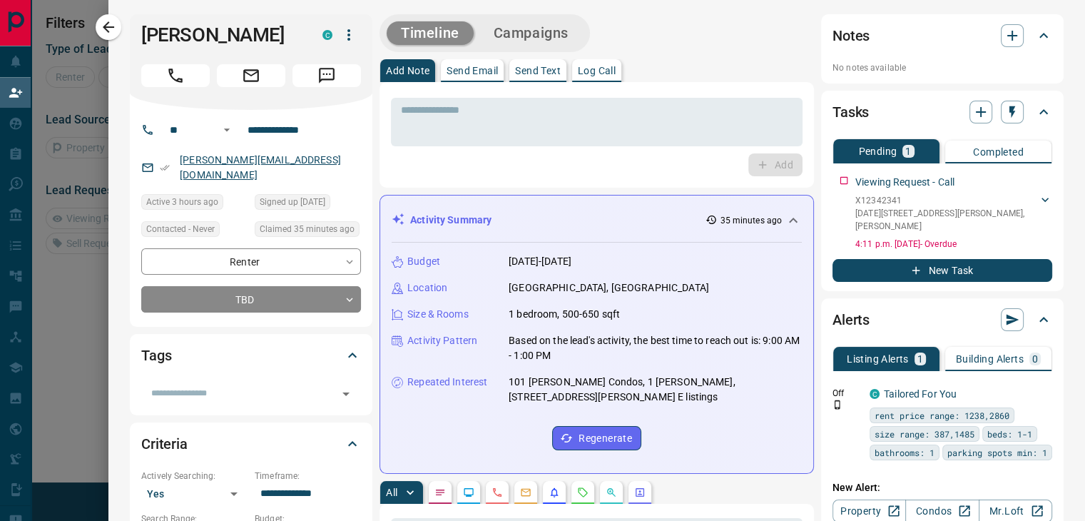
drag, startPoint x: 242, startPoint y: 152, endPoint x: 228, endPoint y: 160, distance: 16.3
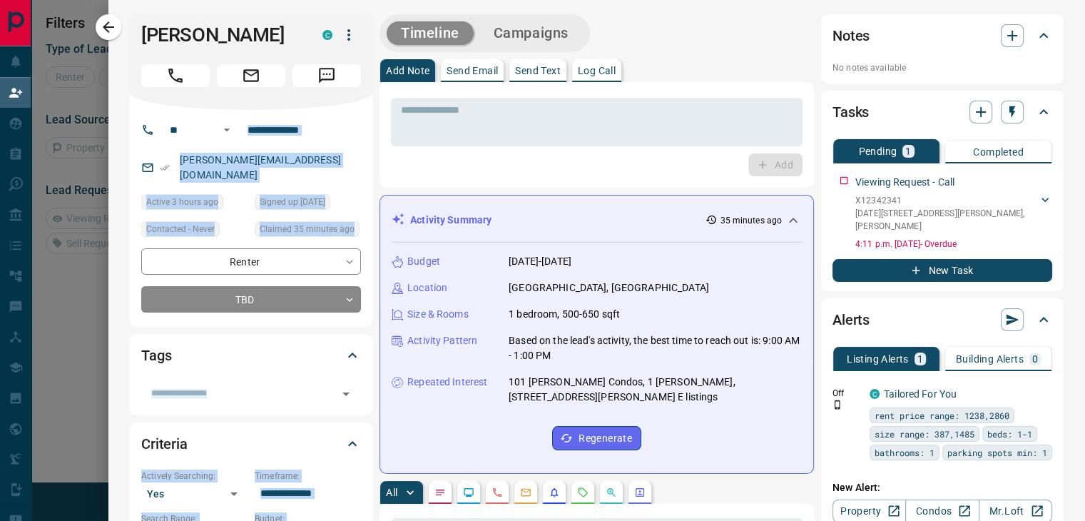
drag, startPoint x: 228, startPoint y: 160, endPoint x: 366, endPoint y: 138, distance: 139.4
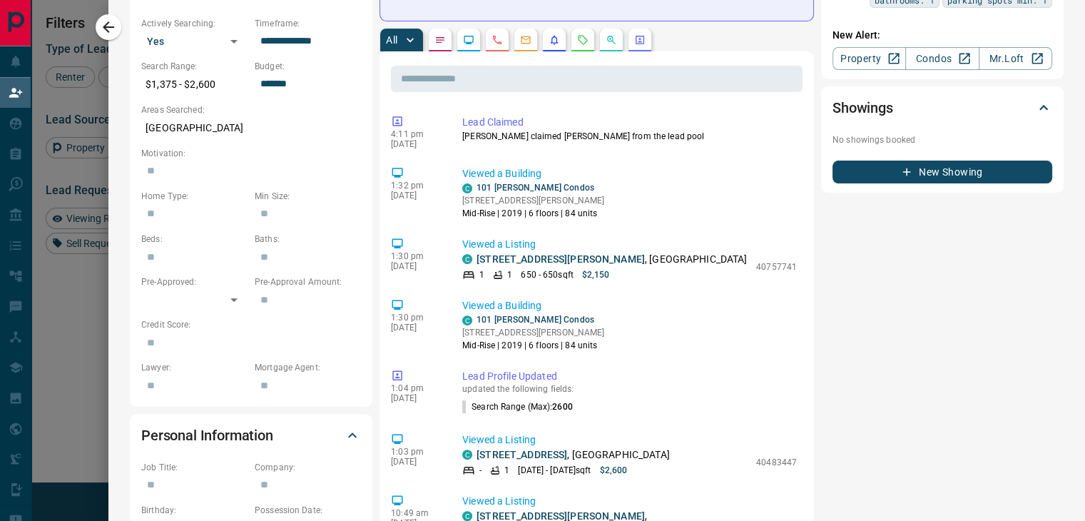
scroll to position [428, 0]
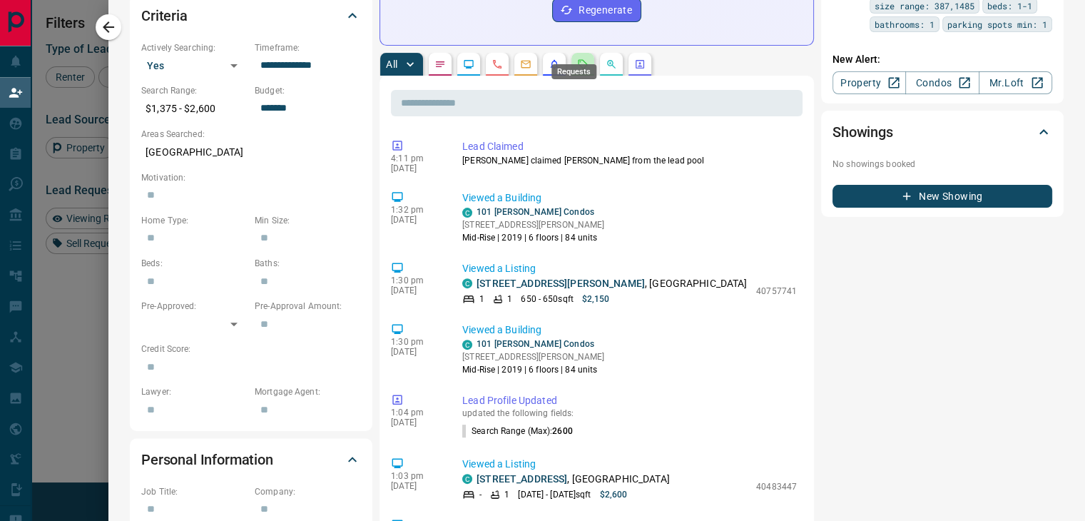
click at [577, 58] on icon "Requests" at bounding box center [582, 63] width 11 height 11
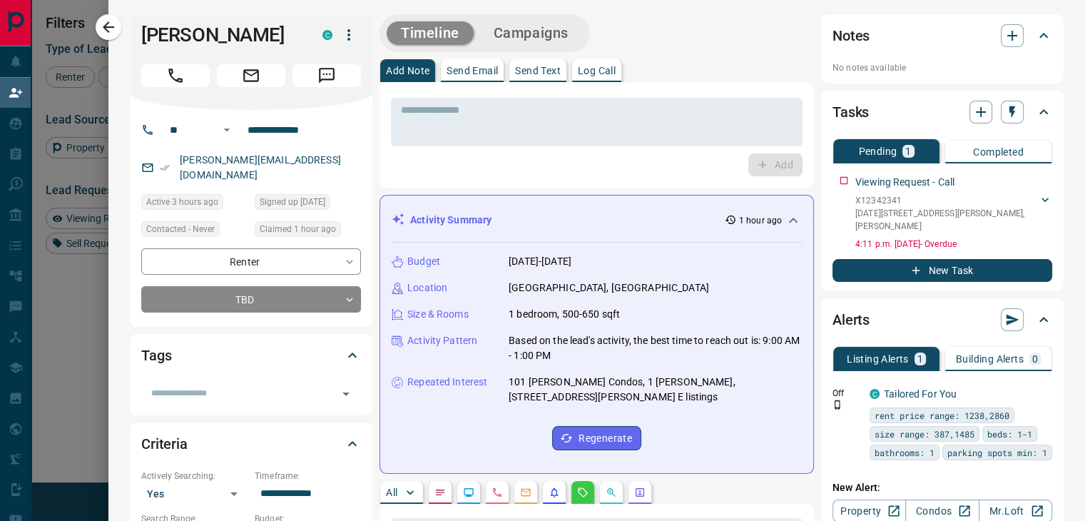
scroll to position [382, 779]
